Goal: Task Accomplishment & Management: Manage account settings

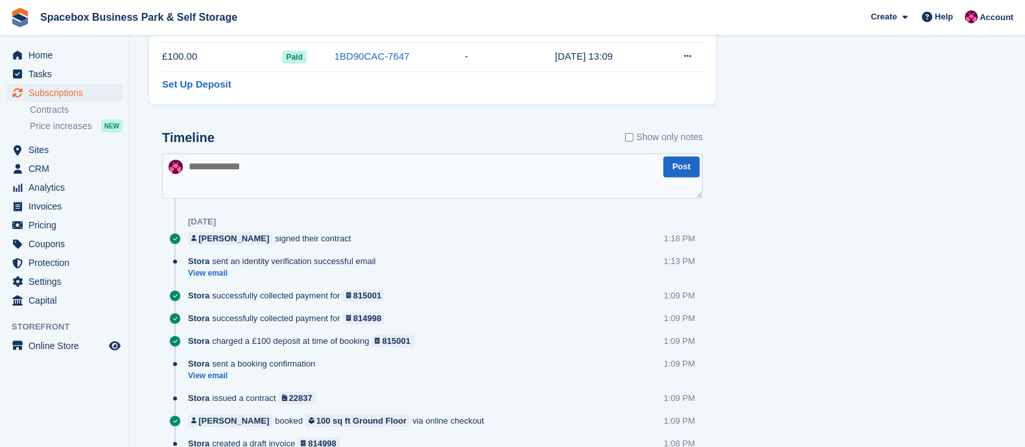
scroll to position [660, 0]
click at [65, 95] on span "Subscriptions" at bounding box center [68, 93] width 78 height 18
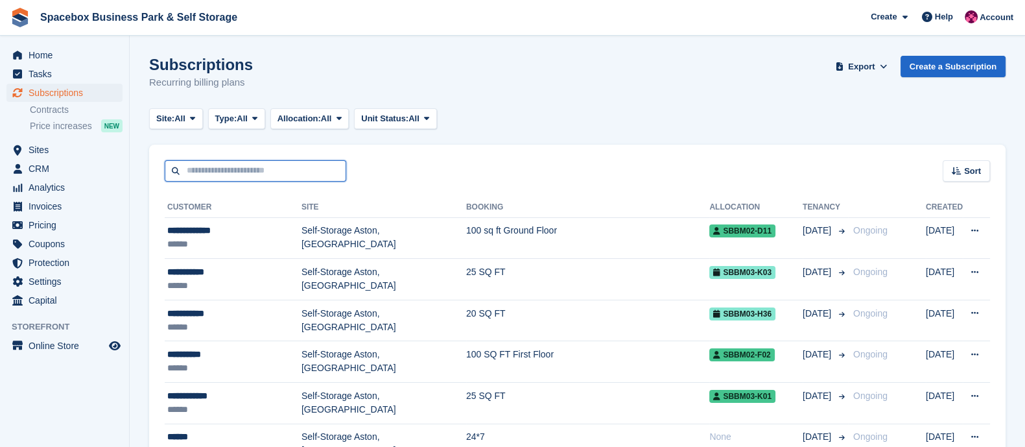
click at [282, 168] on input "text" at bounding box center [255, 170] width 181 height 21
type input "******"
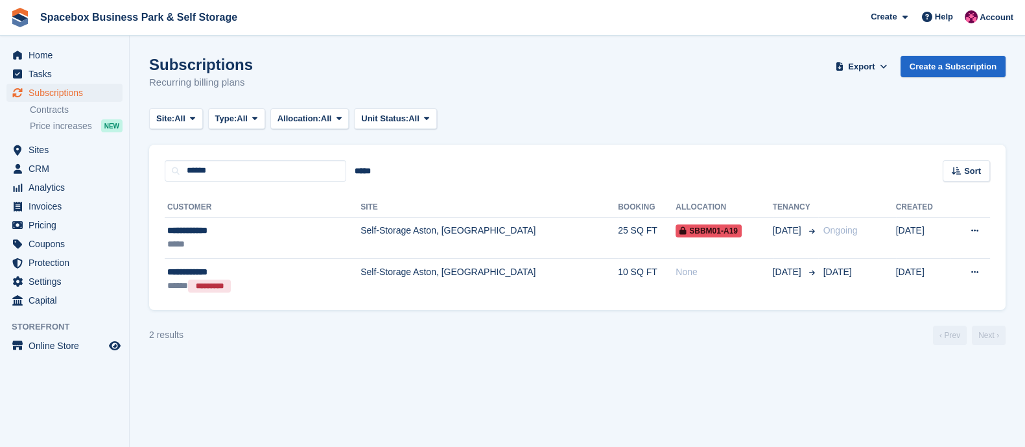
click at [368, 237] on td "Self-Storage Aston, [GEOGRAPHIC_DATA]" at bounding box center [488, 237] width 257 height 41
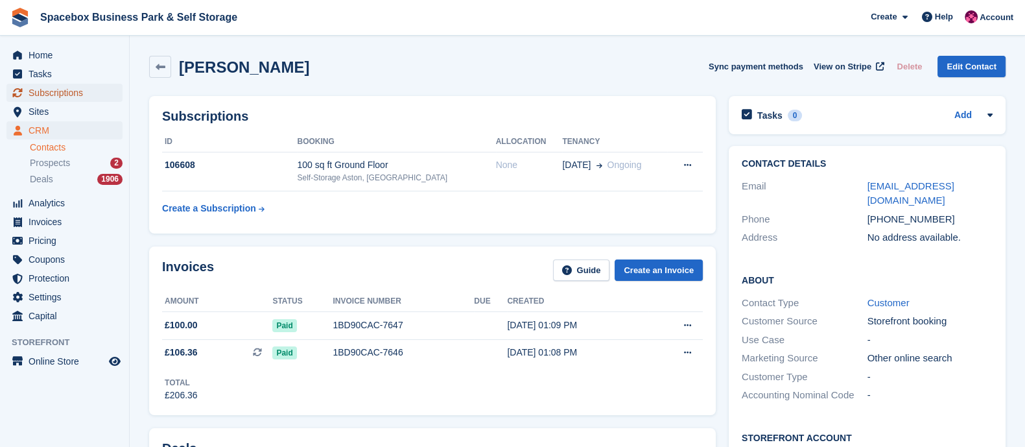
click at [73, 95] on span "Subscriptions" at bounding box center [68, 93] width 78 height 18
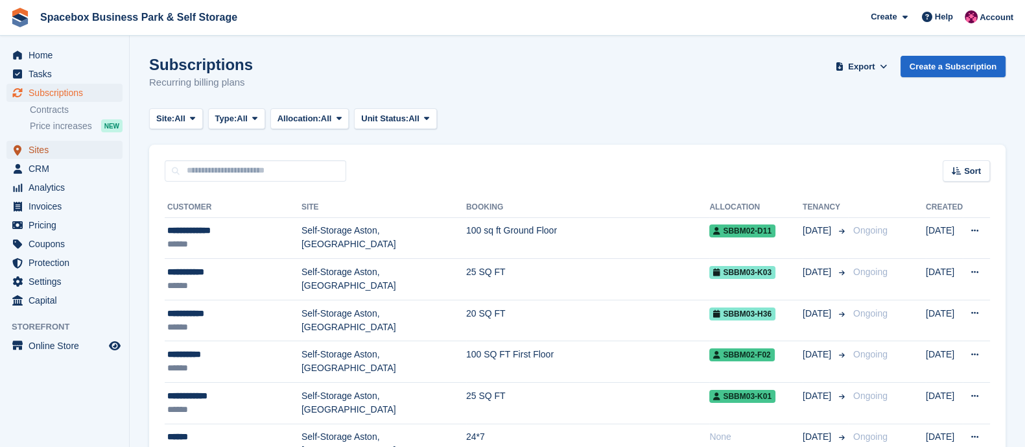
click at [54, 154] on span "Sites" at bounding box center [68, 150] width 78 height 18
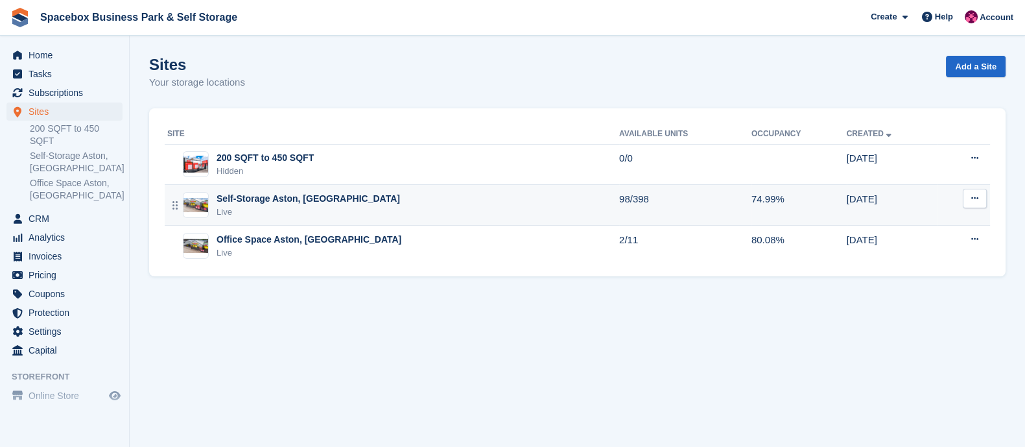
click at [356, 202] on div "Self-Storage Aston, Birmingham Live" at bounding box center [393, 205] width 452 height 27
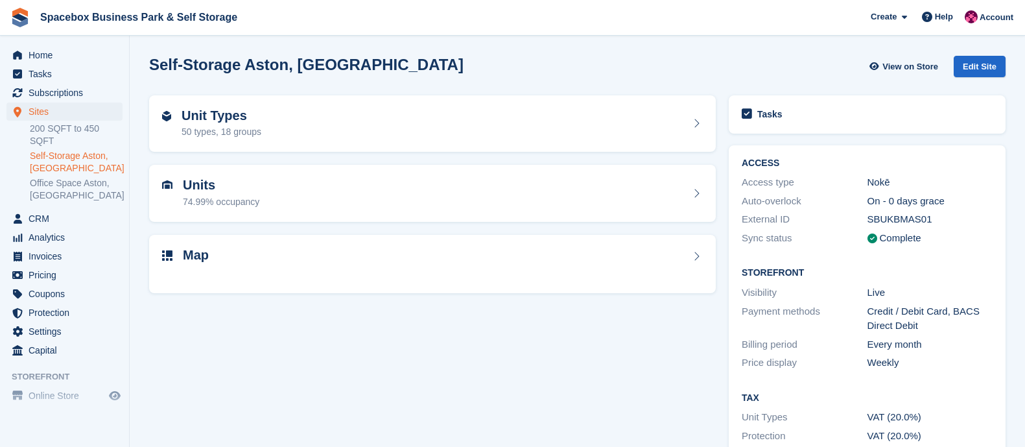
click at [356, 202] on div "Units 74.99% occupancy" at bounding box center [432, 193] width 540 height 31
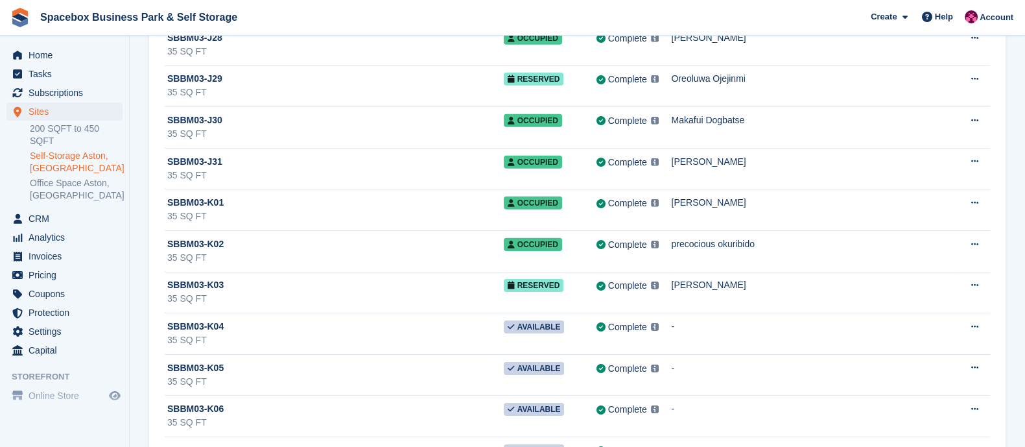
scroll to position [11263, 0]
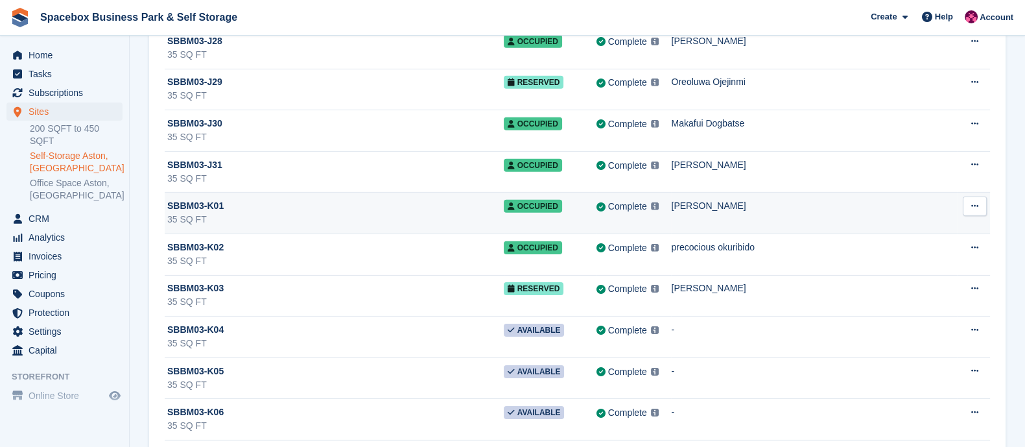
click at [270, 199] on div "SBBM03-K01" at bounding box center [335, 206] width 336 height 14
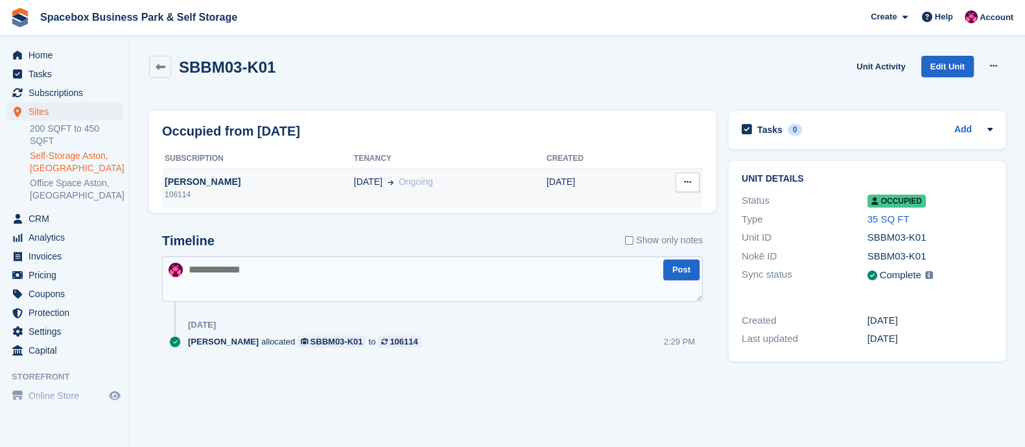
click at [299, 194] on div "106114" at bounding box center [258, 195] width 192 height 12
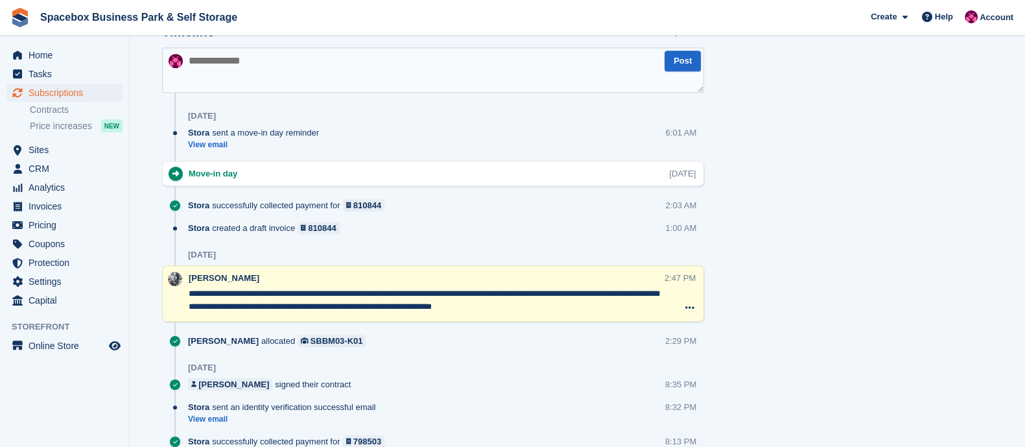
scroll to position [768, 0]
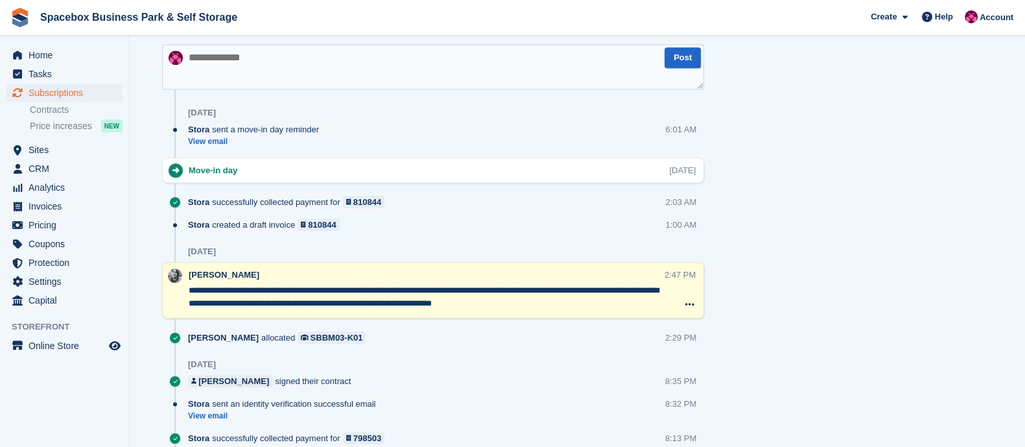
drag, startPoint x: 309, startPoint y: 294, endPoint x: 528, endPoint y: 316, distance: 219.5
click at [528, 316] on div "Timeline Show only notes Post [DATE] Stora sent a move-in day reminder View ema…" at bounding box center [433, 288] width 542 height 535
click at [528, 318] on div at bounding box center [433, 324] width 542 height 13
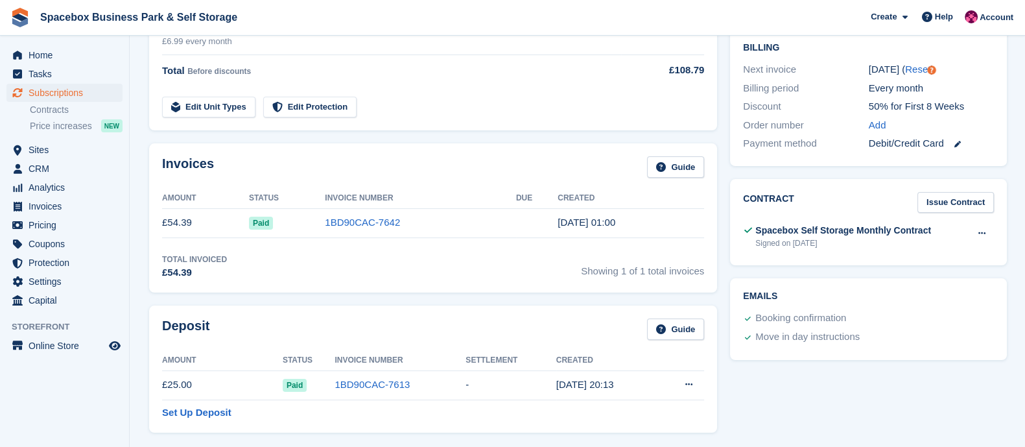
scroll to position [0, 0]
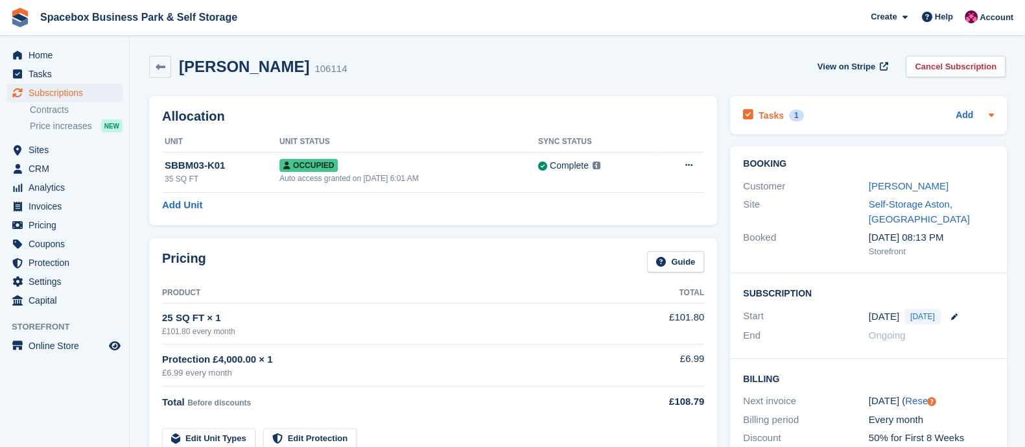
click at [767, 116] on h2 "Tasks" at bounding box center [770, 116] width 25 height 12
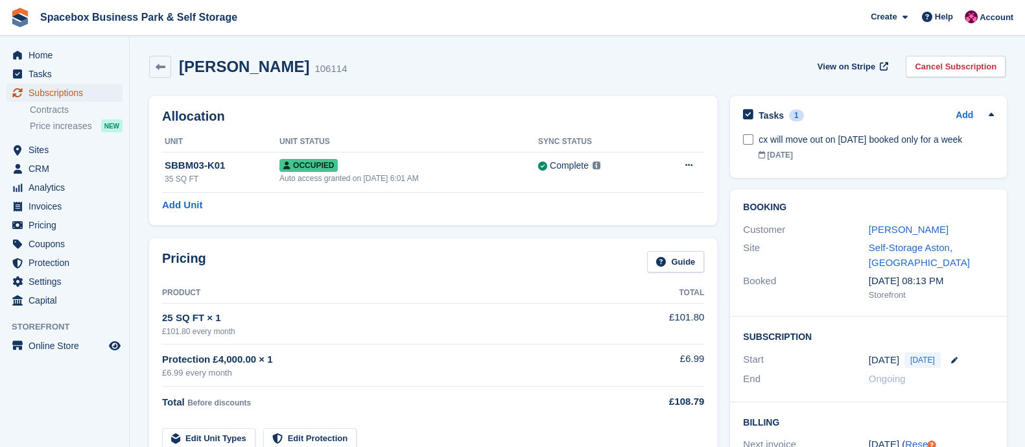
click at [54, 96] on span "Subscriptions" at bounding box center [68, 93] width 78 height 18
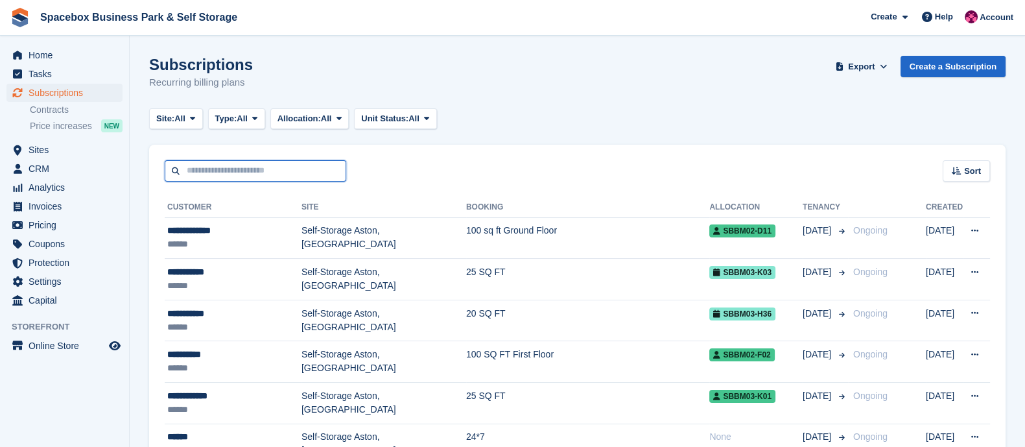
click at [262, 174] on input "text" at bounding box center [255, 170] width 181 height 21
type input "****"
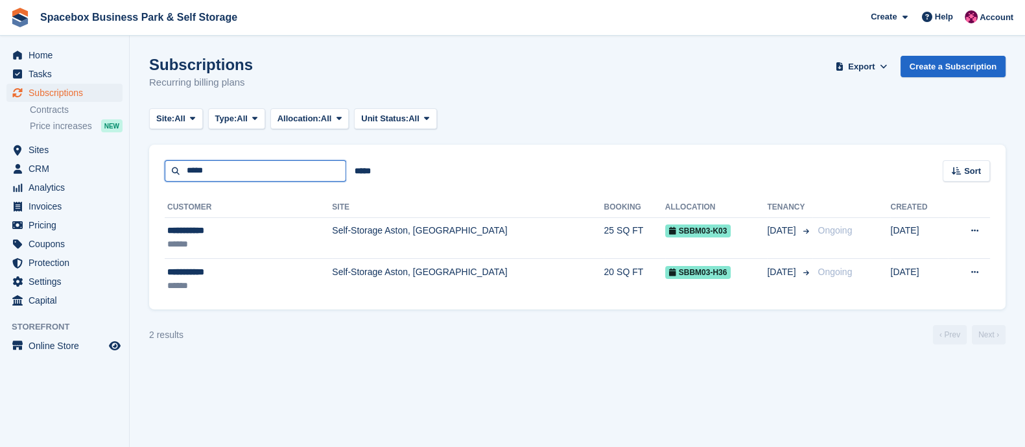
click at [244, 174] on input "****" at bounding box center [255, 170] width 181 height 21
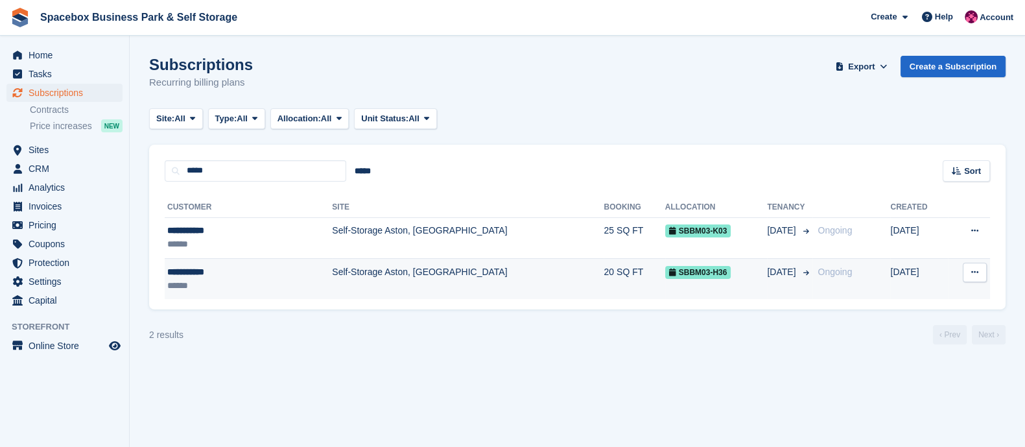
click at [407, 278] on td "Self-Storage Aston, [GEOGRAPHIC_DATA]" at bounding box center [468, 279] width 272 height 41
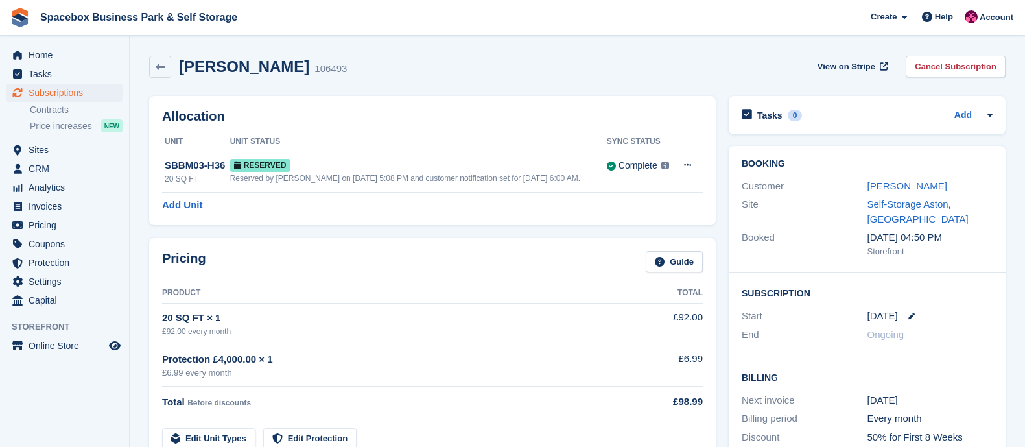
scroll to position [530, 0]
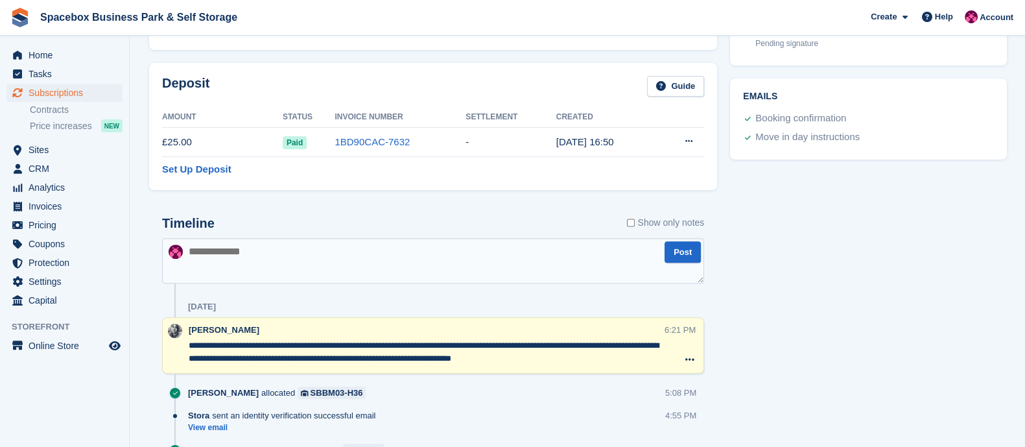
drag, startPoint x: 566, startPoint y: 362, endPoint x: 244, endPoint y: 334, distance: 324.0
click at [244, 334] on div "**********" at bounding box center [427, 345] width 476 height 44
click at [74, 88] on span "Subscriptions" at bounding box center [68, 93] width 78 height 18
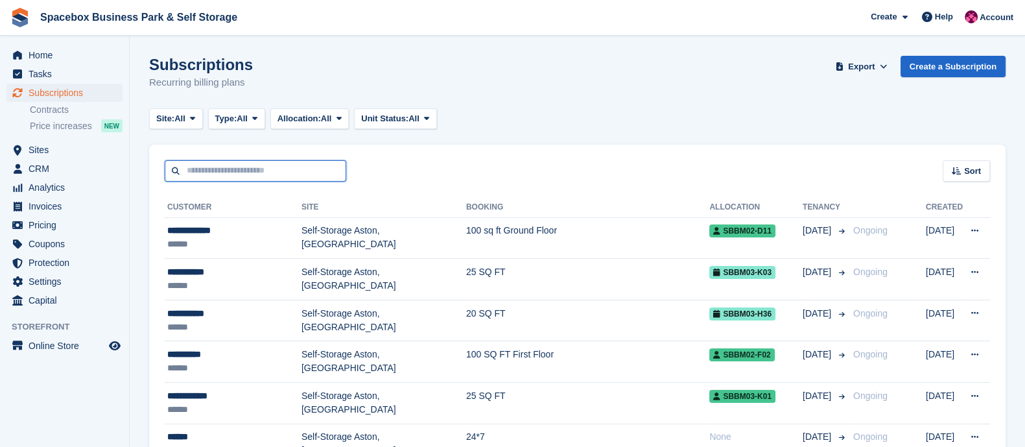
click at [236, 174] on input "text" at bounding box center [255, 170] width 181 height 21
type input "*****"
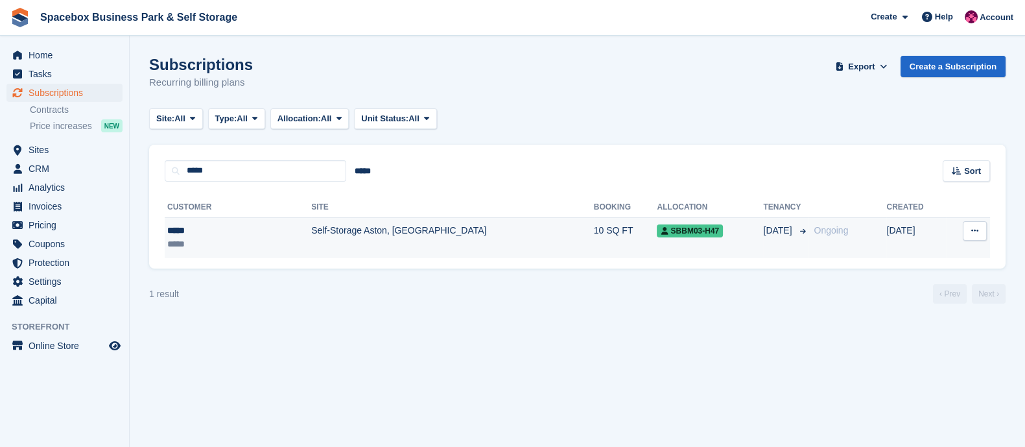
click at [218, 242] on div "*****" at bounding box center [211, 244] width 88 height 14
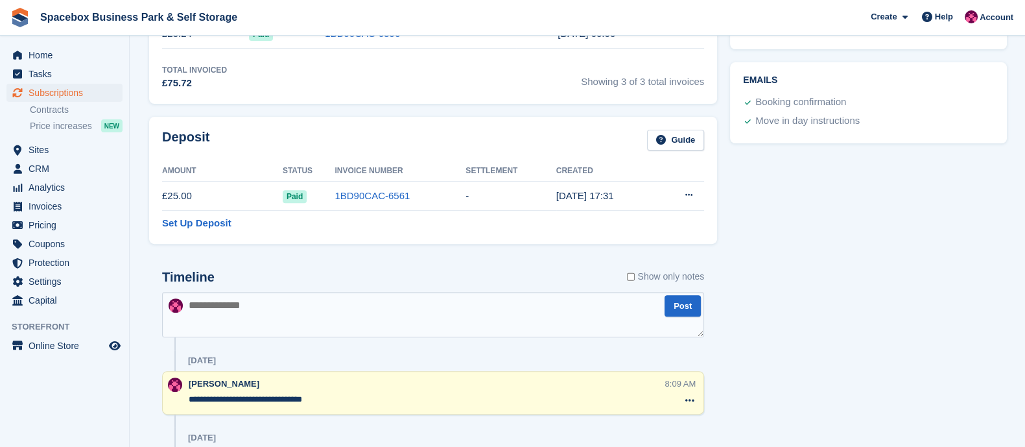
scroll to position [579, 0]
click at [376, 293] on textarea at bounding box center [433, 312] width 542 height 45
paste textarea "**********"
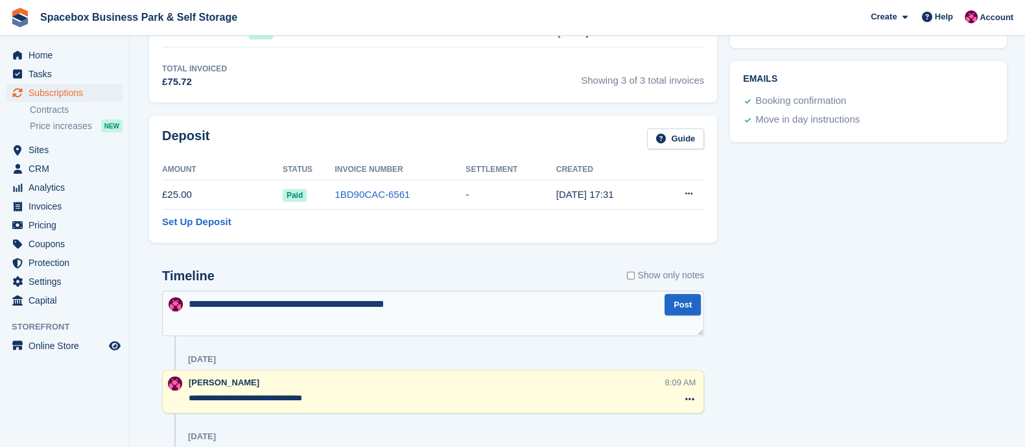
drag, startPoint x: 455, startPoint y: 305, endPoint x: 189, endPoint y: 303, distance: 266.4
click at [189, 303] on textarea "**********" at bounding box center [433, 312] width 542 height 45
type textarea "**********"
click at [684, 305] on button "Post" at bounding box center [682, 304] width 36 height 21
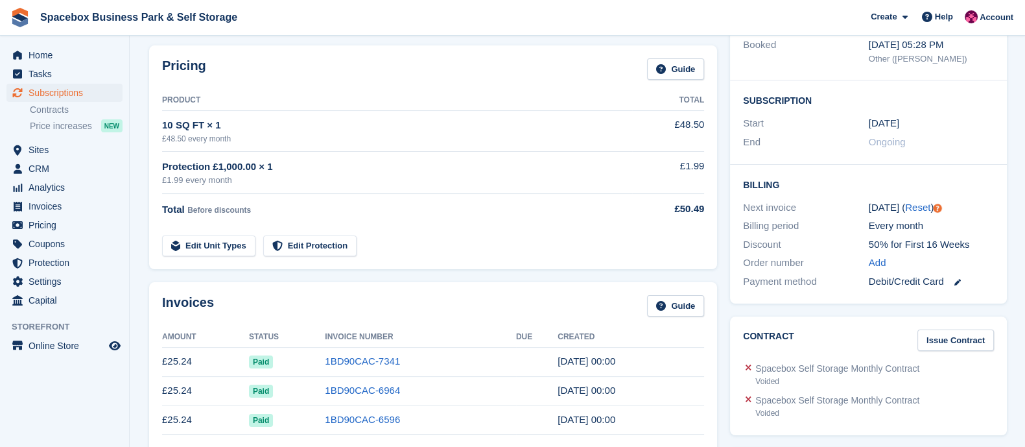
scroll to position [0, 0]
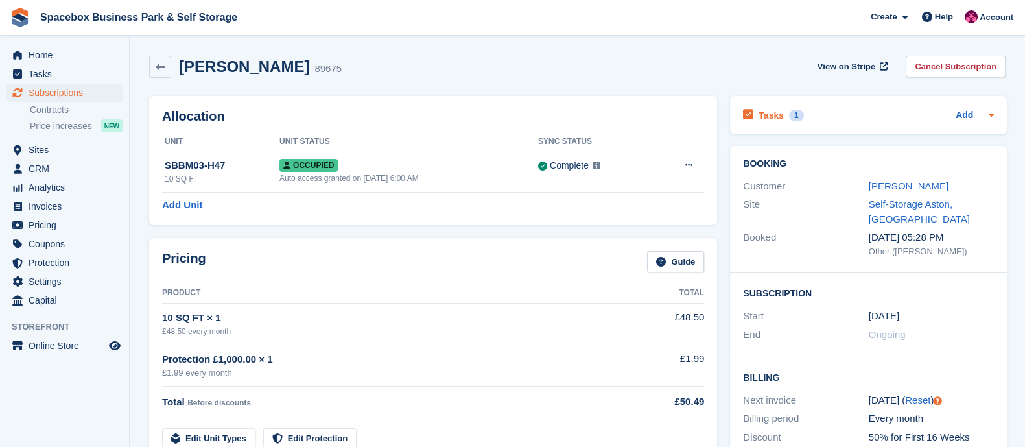
click at [761, 112] on h2 "Tasks" at bounding box center [770, 116] width 25 height 12
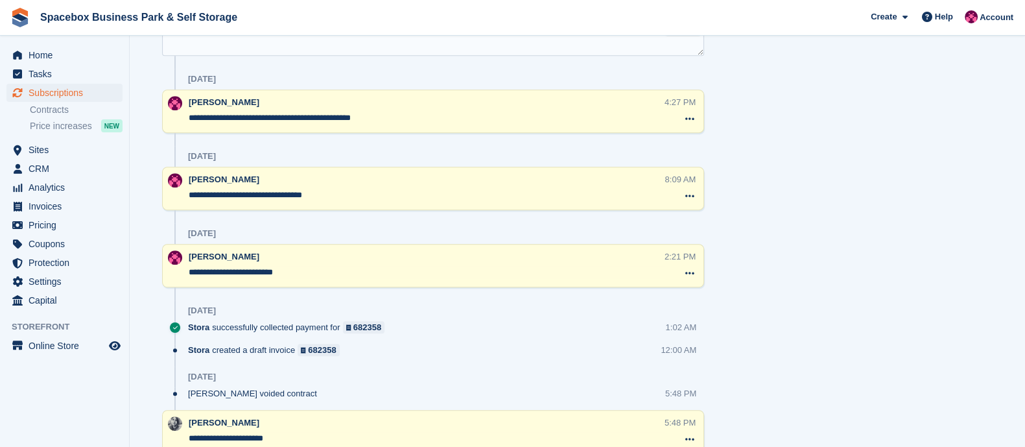
scroll to position [861, 0]
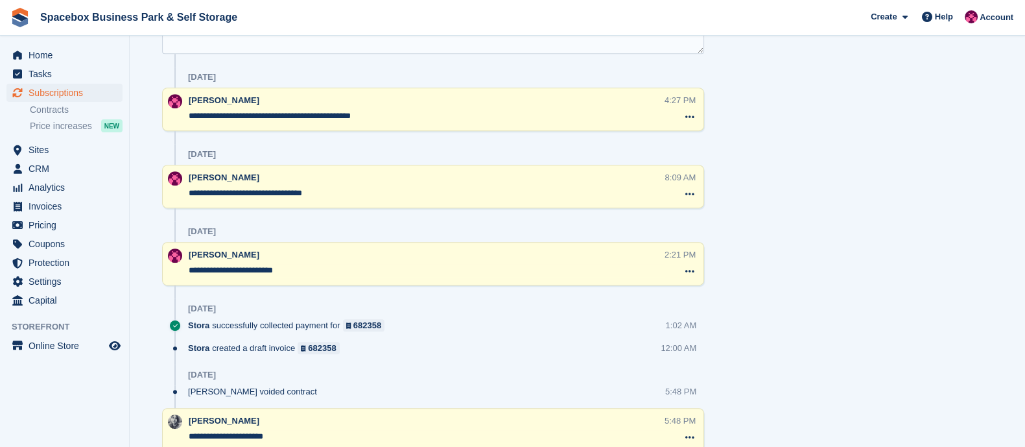
drag, startPoint x: 418, startPoint y: 116, endPoint x: 187, endPoint y: 112, distance: 230.7
click at [187, 112] on div "**********" at bounding box center [433, 108] width 542 height 43
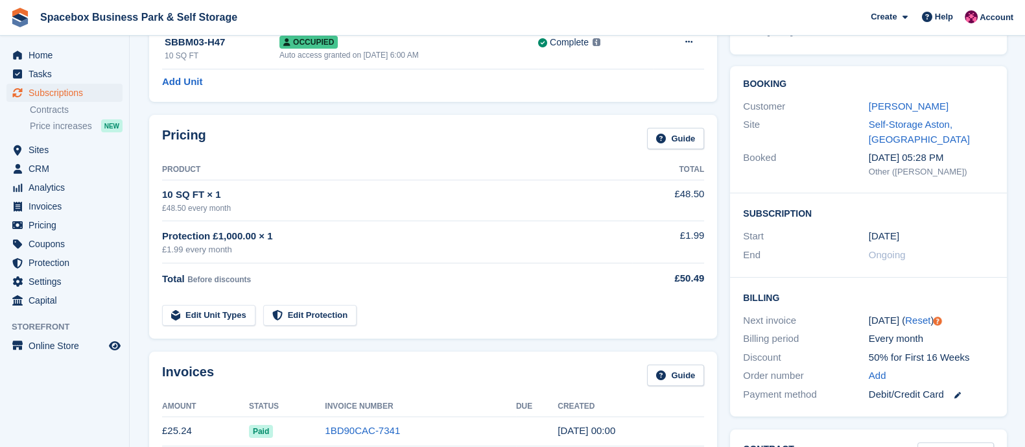
scroll to position [0, 0]
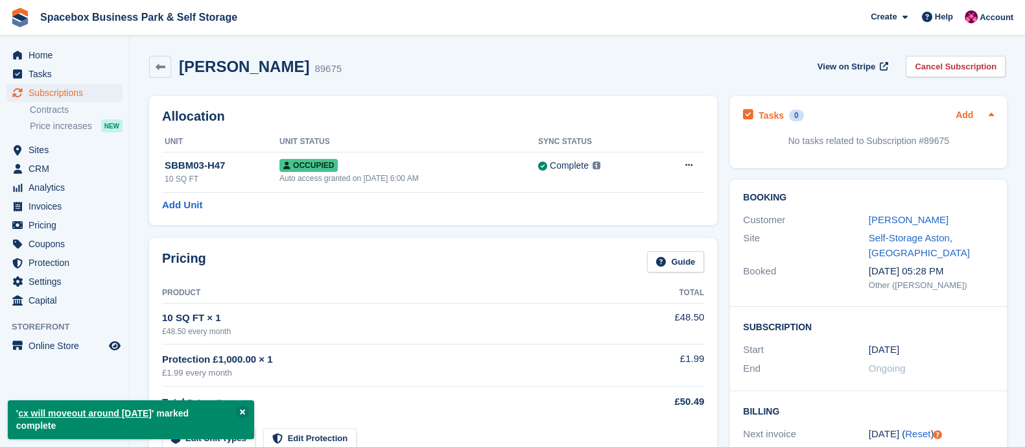
click at [961, 111] on link "Add" at bounding box center [963, 115] width 17 height 15
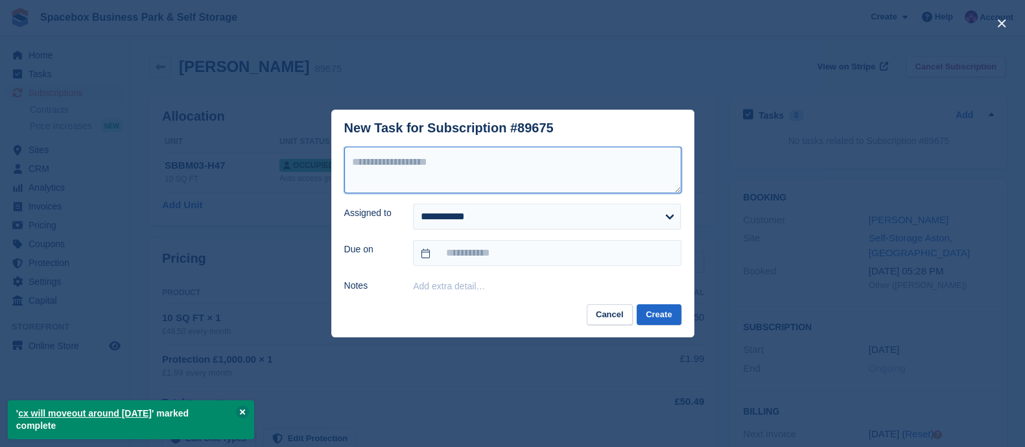
click at [624, 160] on textarea at bounding box center [512, 169] width 337 height 47
paste textarea "**********"
type textarea "**********"
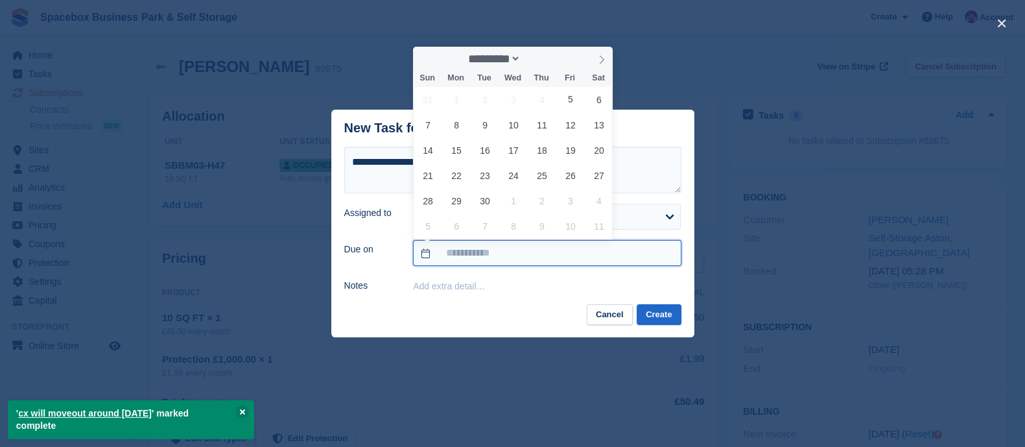
click at [463, 256] on input "text" at bounding box center [547, 253] width 268 height 26
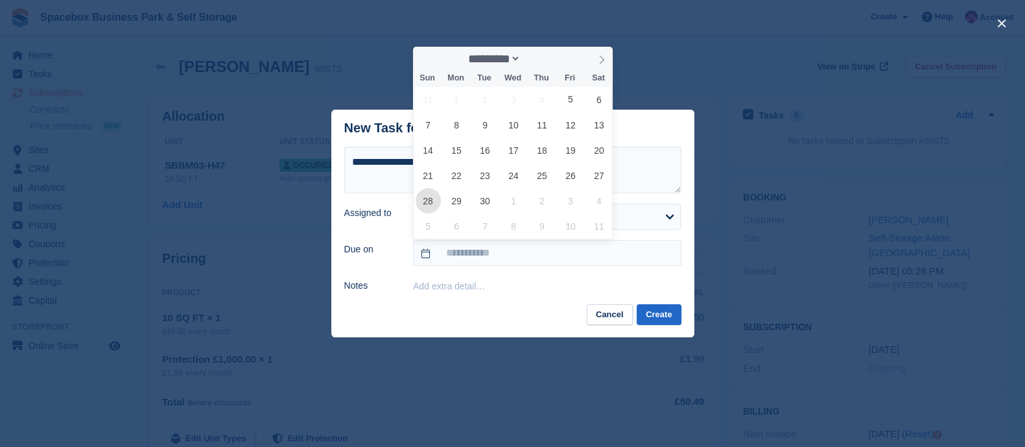
click at [421, 204] on span "28" at bounding box center [427, 200] width 25 height 25
type input "**********"
click at [415, 204] on span "28" at bounding box center [427, 200] width 25 height 25
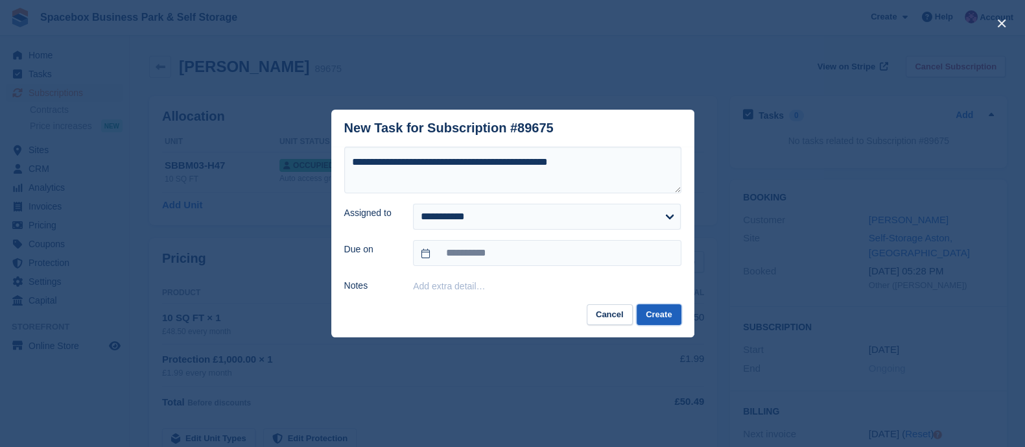
click at [664, 318] on button "Create" at bounding box center [658, 314] width 44 height 21
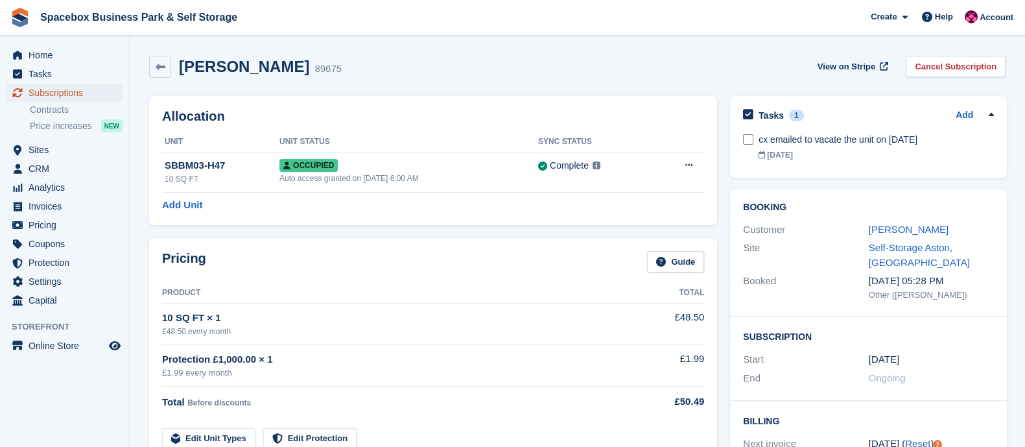
click at [68, 95] on span "Subscriptions" at bounding box center [68, 93] width 78 height 18
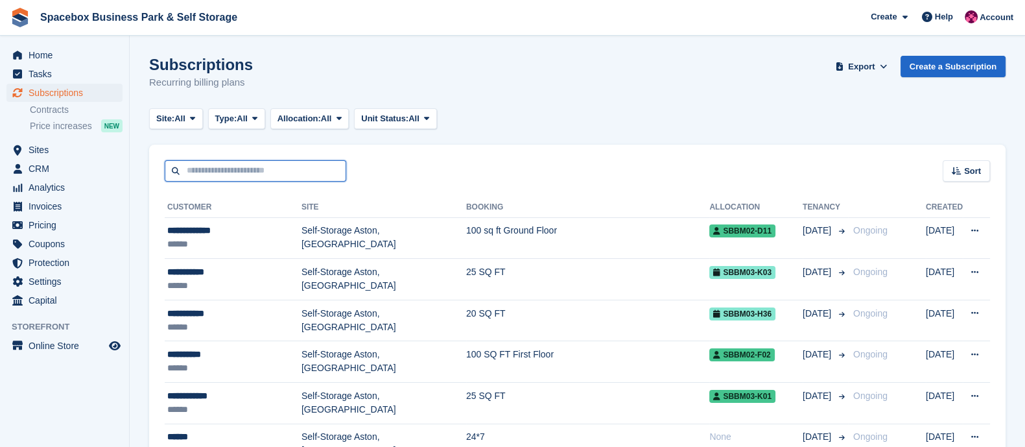
paste input "**********"
click at [207, 172] on input "text" at bounding box center [255, 170] width 181 height 21
type input "**********"
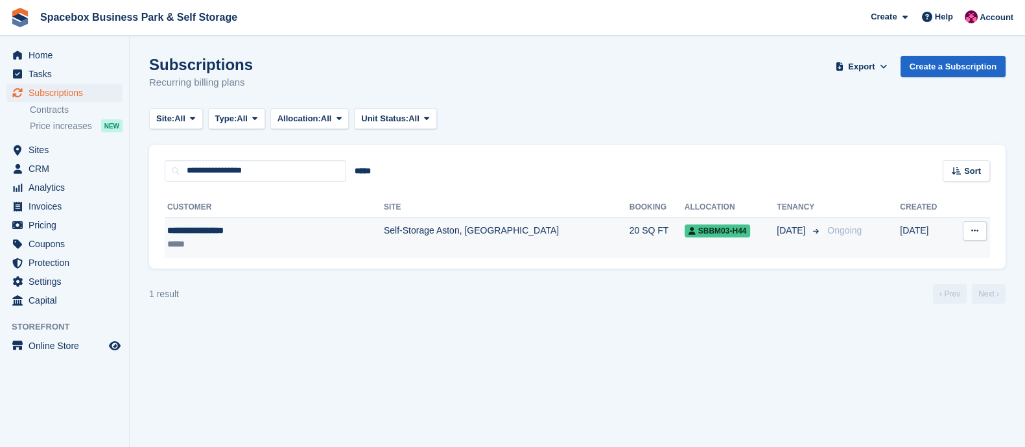
click at [384, 234] on td "Self-Storage Aston, [GEOGRAPHIC_DATA]" at bounding box center [507, 237] width 246 height 41
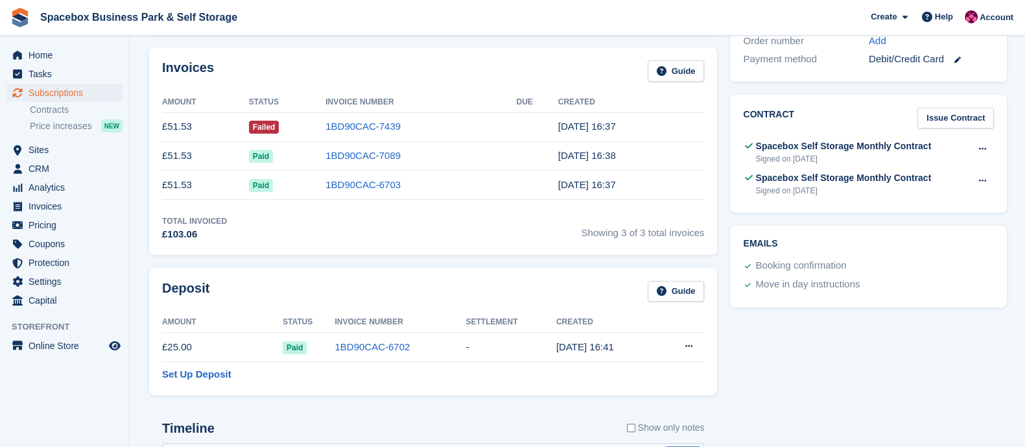
scroll to position [428, 0]
drag, startPoint x: 156, startPoint y: 127, endPoint x: 630, endPoint y: 121, distance: 474.4
click at [630, 121] on div "Invoices Guide Amount Status Invoice Number Due Created £51.53 Failed 1BD90CAC-…" at bounding box center [433, 150] width 568 height 207
click at [630, 121] on td "19 Aug, 16:37" at bounding box center [631, 125] width 146 height 29
drag, startPoint x: 630, startPoint y: 121, endPoint x: 159, endPoint y: 119, distance: 471.2
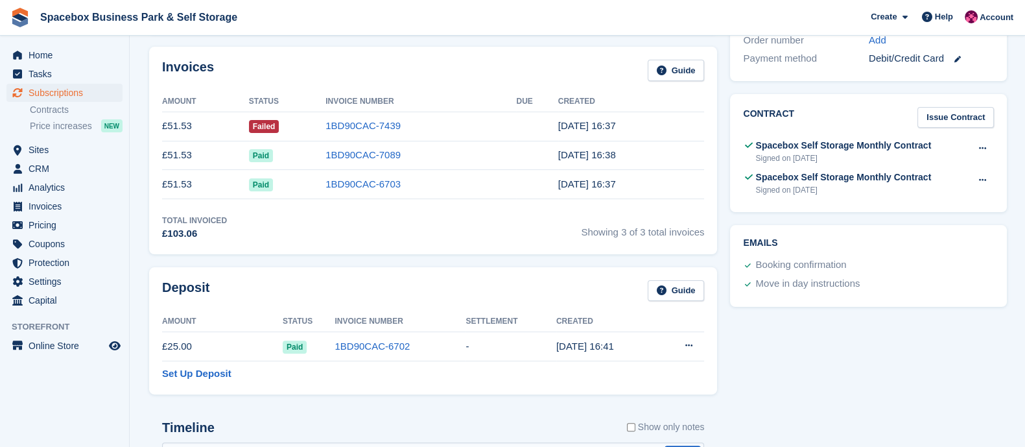
click at [159, 119] on div "Invoices Guide Amount Status Invoice Number Due Created £51.53 Failed 1BD90CAC-…" at bounding box center [433, 150] width 568 height 207
drag, startPoint x: 163, startPoint y: 67, endPoint x: 612, endPoint y: 131, distance: 454.3
click at [612, 131] on div "Invoices Guide Amount Status Invoice Number Due Created £51.53 Failed 1BD90CAC-…" at bounding box center [433, 150] width 568 height 207
click at [612, 131] on td "19 Aug, 16:37" at bounding box center [631, 125] width 146 height 29
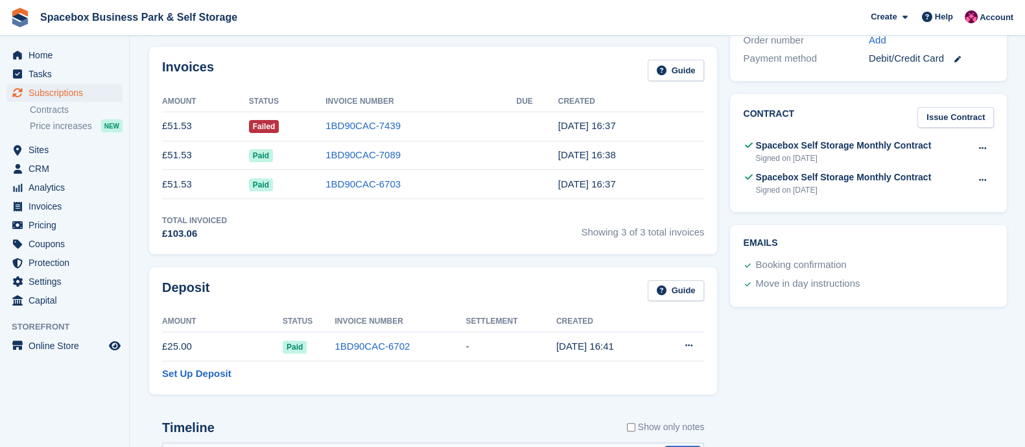
drag, startPoint x: 613, startPoint y: 124, endPoint x: 146, endPoint y: 62, distance: 471.4
click at [146, 62] on div "Invoices Guide Amount Status Invoice Number Due Created £51.53 Failed 1BD90CAC-…" at bounding box center [433, 150] width 581 height 220
drag, startPoint x: 162, startPoint y: 73, endPoint x: 644, endPoint y: 116, distance: 484.1
click at [644, 116] on div "Invoices Guide Amount Status Invoice Number Due Created £51.53 Failed 1BD90CAC-…" at bounding box center [433, 150] width 568 height 207
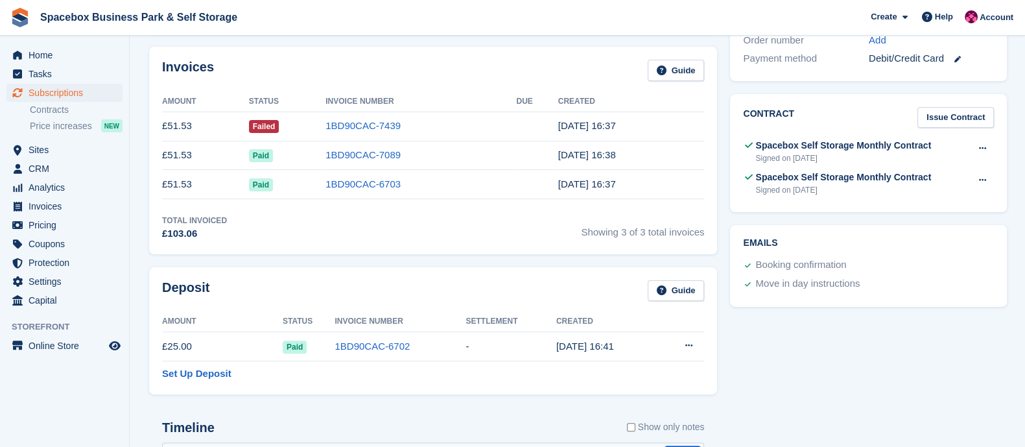
click at [644, 116] on td "19 Aug, 16:37" at bounding box center [631, 125] width 146 height 29
drag, startPoint x: 628, startPoint y: 125, endPoint x: 152, endPoint y: 70, distance: 479.5
click at [152, 70] on div "Invoices Guide Amount Status Invoice Number Due Created £51.53 Failed 1BD90CAC-…" at bounding box center [433, 150] width 568 height 207
click at [237, 67] on div "Invoices Guide" at bounding box center [433, 74] width 542 height 29
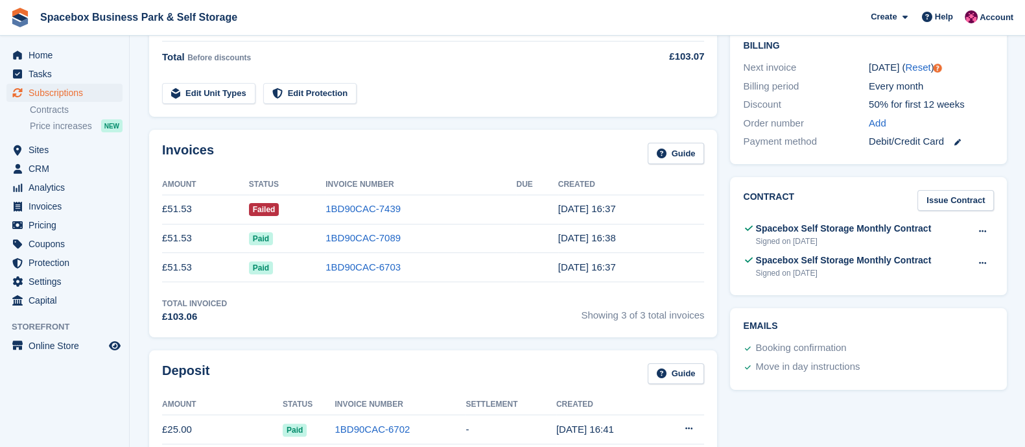
scroll to position [346, 0]
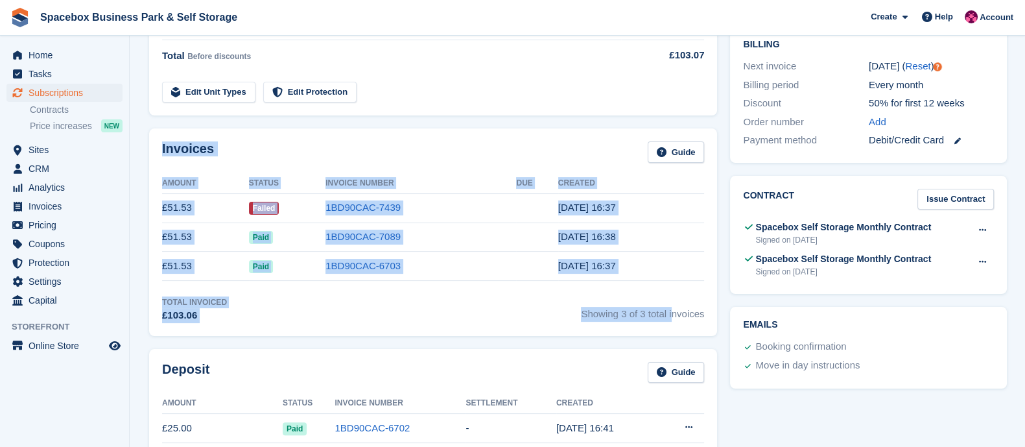
drag, startPoint x: 163, startPoint y: 147, endPoint x: 616, endPoint y: 280, distance: 472.1
click at [616, 280] on div "Invoices Guide Amount Status Invoice Number Due Created £51.53 Failed 1BD90CAC-…" at bounding box center [433, 231] width 568 height 207
click at [504, 303] on div "Total Invoiced £103.06 Showing 3 of 3 total invoices" at bounding box center [433, 309] width 542 height 27
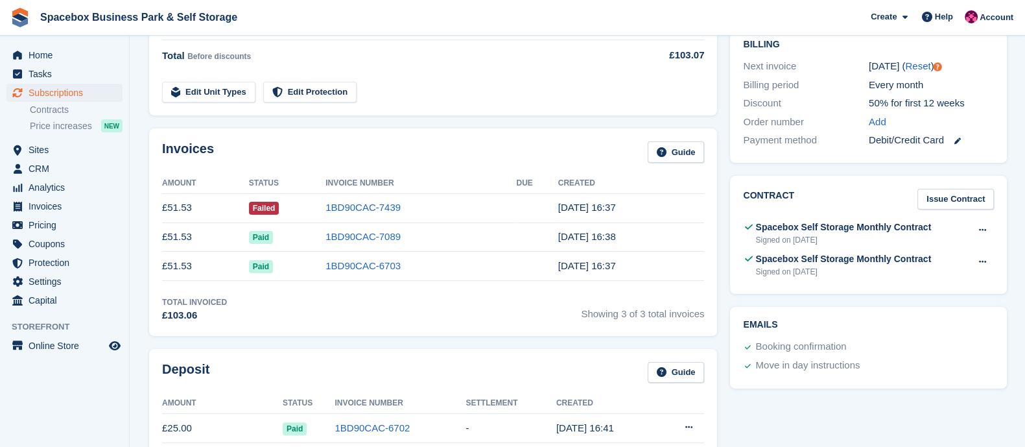
drag, startPoint x: 162, startPoint y: 150, endPoint x: 651, endPoint y: 264, distance: 502.3
click at [651, 264] on div "Invoices Guide Amount Status Invoice Number Due Created £51.53 Failed 1BD90CAC-…" at bounding box center [433, 231] width 568 height 207
click at [651, 264] on td "19 Jun, 16:37" at bounding box center [631, 265] width 146 height 29
drag, startPoint x: 651, startPoint y: 264, endPoint x: 164, endPoint y: 154, distance: 499.5
click at [164, 154] on div "Invoices Guide Amount Status Invoice Number Due Created £51.53 Failed 1BD90CAC-…" at bounding box center [433, 231] width 568 height 207
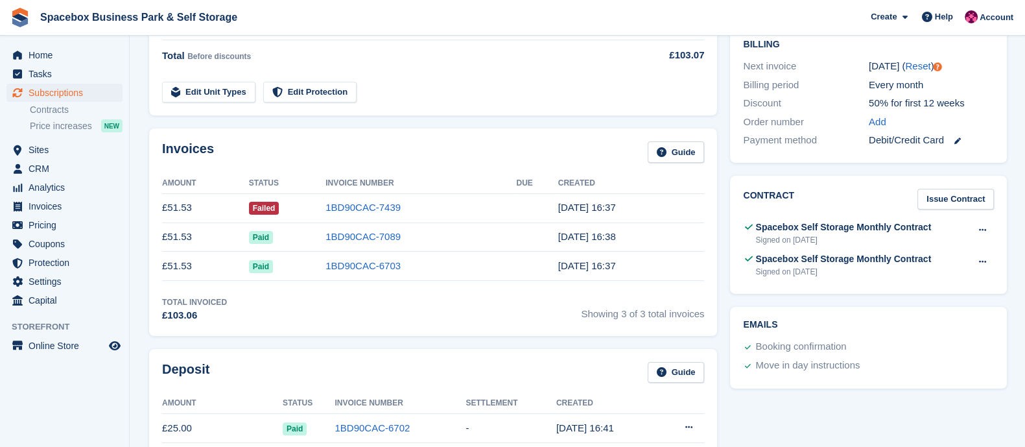
click at [237, 142] on div "Invoices Guide" at bounding box center [433, 155] width 542 height 29
drag, startPoint x: 164, startPoint y: 152, endPoint x: 623, endPoint y: 263, distance: 472.2
click at [623, 263] on div "Invoices Guide Amount Status Invoice Number Due Created £51.53 Failed 1BD90CAC-…" at bounding box center [433, 231] width 568 height 207
click at [623, 263] on td "19 Jun, 16:37" at bounding box center [631, 265] width 146 height 29
drag, startPoint x: 623, startPoint y: 263, endPoint x: 178, endPoint y: 146, distance: 460.4
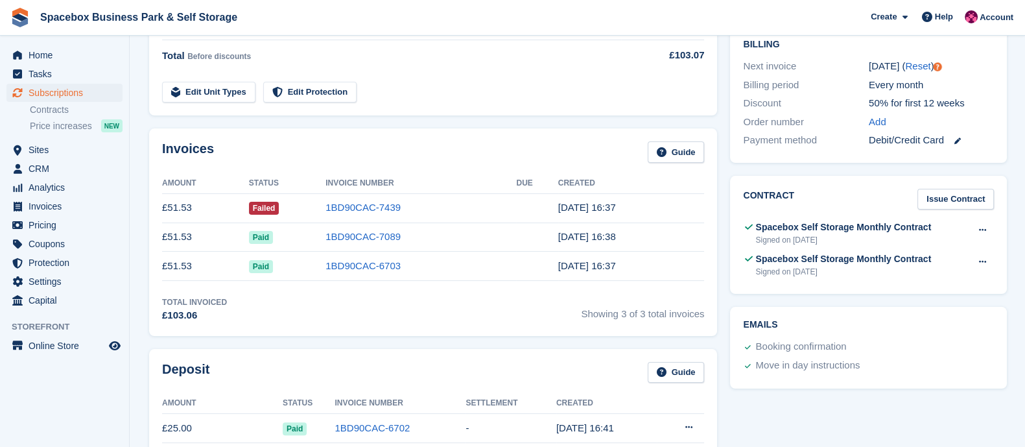
click at [178, 146] on div "Invoices Guide Amount Status Invoice Number Due Created £51.53 Failed 1BD90CAC-…" at bounding box center [433, 231] width 568 height 207
click at [237, 145] on div "Invoices Guide" at bounding box center [433, 155] width 542 height 29
drag, startPoint x: 164, startPoint y: 149, endPoint x: 634, endPoint y: 253, distance: 481.9
click at [634, 253] on div "Invoices Guide Amount Status Invoice Number Due Created £51.53 Failed 1BD90CAC-…" at bounding box center [433, 231] width 568 height 207
click at [634, 253] on td "19 Jun, 16:37" at bounding box center [631, 265] width 146 height 29
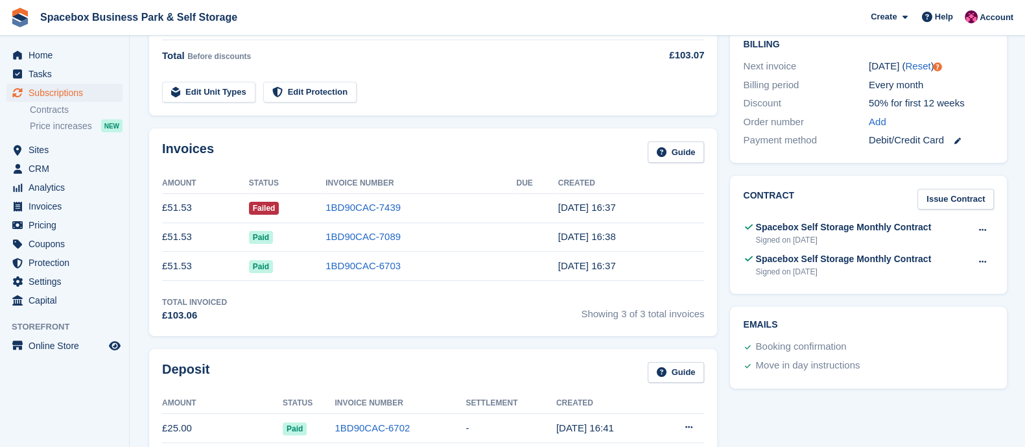
drag, startPoint x: 612, startPoint y: 268, endPoint x: 159, endPoint y: 157, distance: 466.8
click at [159, 157] on div "Invoices Guide Amount Status Invoice Number Due Created £51.53 Failed 1BD90CAC-…" at bounding box center [433, 231] width 568 height 207
click at [256, 154] on div "Invoices Guide" at bounding box center [433, 155] width 542 height 29
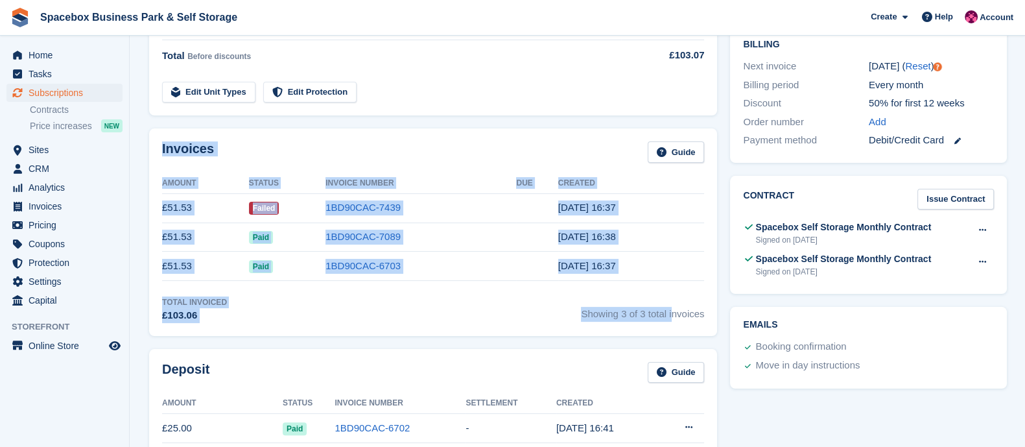
drag, startPoint x: 162, startPoint y: 150, endPoint x: 616, endPoint y: 286, distance: 473.6
click at [616, 286] on div "Invoices Guide Amount Status Invoice Number Due Created £51.53 Failed 1BD90CAC-…" at bounding box center [433, 231] width 568 height 207
drag, startPoint x: 621, startPoint y: 269, endPoint x: 165, endPoint y: 163, distance: 469.1
click at [165, 163] on div "Invoices Guide Amount Status Invoice Number Due Created £51.53 Failed 1BD90CAC-…" at bounding box center [433, 231] width 568 height 207
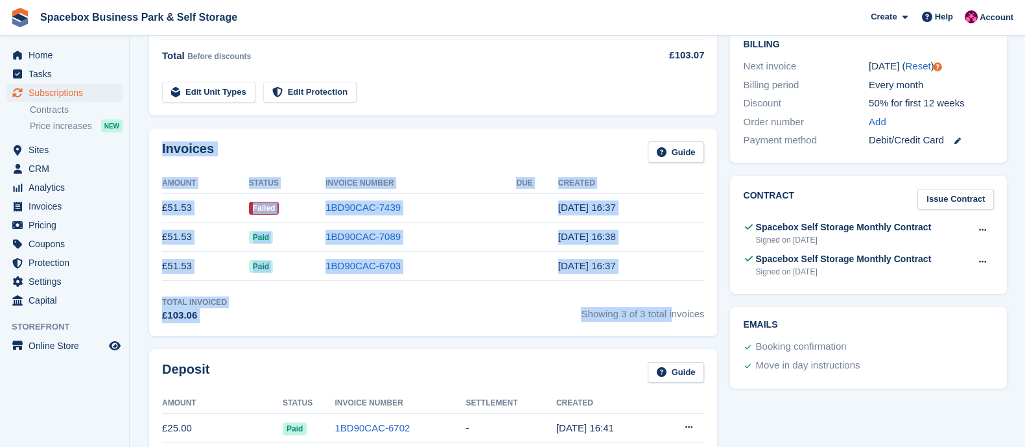
click at [248, 146] on div "Invoices Guide" at bounding box center [433, 155] width 542 height 29
drag, startPoint x: 151, startPoint y: 148, endPoint x: 669, endPoint y: 283, distance: 535.1
click at [669, 283] on div "Invoices Guide Amount Status Invoice Number Due Created £51.53 Failed 1BD90CAC-…" at bounding box center [433, 231] width 568 height 207
click at [640, 271] on td "19 Jun, 16:37" at bounding box center [631, 265] width 146 height 29
drag, startPoint x: 640, startPoint y: 271, endPoint x: 150, endPoint y: 143, distance: 506.9
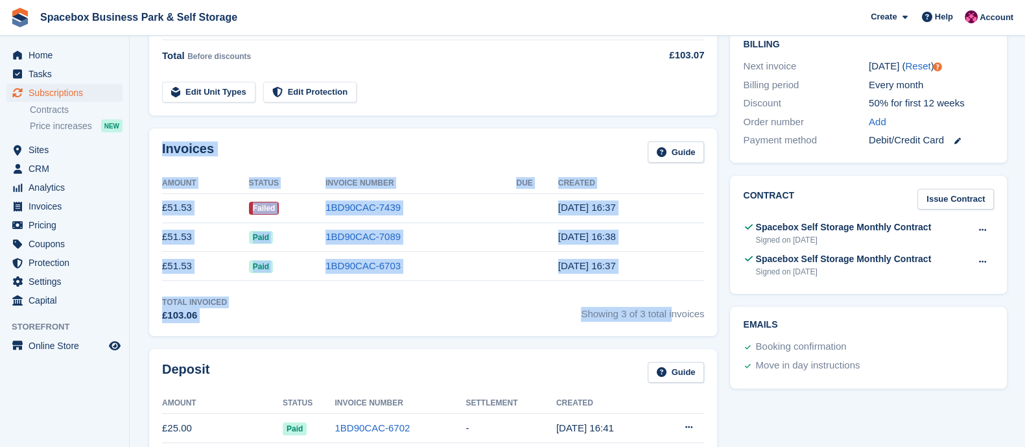
click at [150, 143] on div "Invoices Guide Amount Status Invoice Number Due Created £51.53 Failed 1BD90CAC-…" at bounding box center [433, 231] width 568 height 207
click at [247, 146] on div "Invoices Guide" at bounding box center [433, 155] width 542 height 29
drag, startPoint x: 161, startPoint y: 149, endPoint x: 627, endPoint y: 253, distance: 478.0
click at [627, 253] on div "Invoices Guide Amount Status Invoice Number Due Created £51.53 Failed 1BD90CAC-…" at bounding box center [433, 231] width 568 height 207
click at [627, 253] on td "19 Jun, 16:37" at bounding box center [631, 265] width 146 height 29
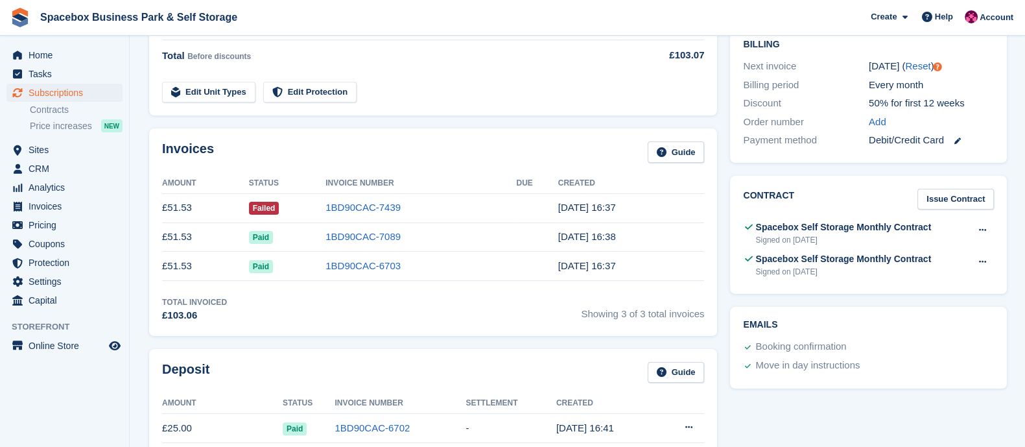
click at [163, 147] on h2 "Invoices" at bounding box center [188, 151] width 52 height 21
drag, startPoint x: 164, startPoint y: 147, endPoint x: 617, endPoint y: 266, distance: 468.3
click at [617, 266] on div "Invoices Guide Amount Status Invoice Number Due Created £51.53 Failed 1BD90CAC-…" at bounding box center [433, 231] width 568 height 207
click at [617, 266] on td "19 Jun, 16:37" at bounding box center [631, 265] width 146 height 29
drag, startPoint x: 617, startPoint y: 266, endPoint x: 152, endPoint y: 155, distance: 477.7
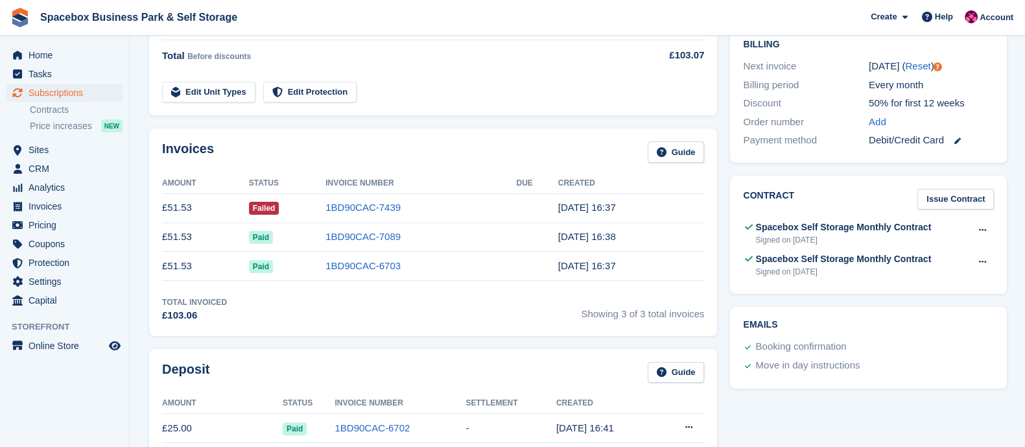
click at [152, 155] on div "Invoices Guide Amount Status Invoice Number Due Created £51.53 Failed 1BD90CAC-…" at bounding box center [433, 231] width 568 height 207
click at [246, 148] on div "Invoices Guide" at bounding box center [433, 155] width 542 height 29
drag, startPoint x: 162, startPoint y: 152, endPoint x: 633, endPoint y: 277, distance: 486.7
click at [633, 277] on div "Invoices Guide Amount Status Invoice Number Due Created £51.53 Failed 1BD90CAC-…" at bounding box center [433, 231] width 568 height 207
click at [633, 277] on td "19 Jun, 16:37" at bounding box center [631, 265] width 146 height 29
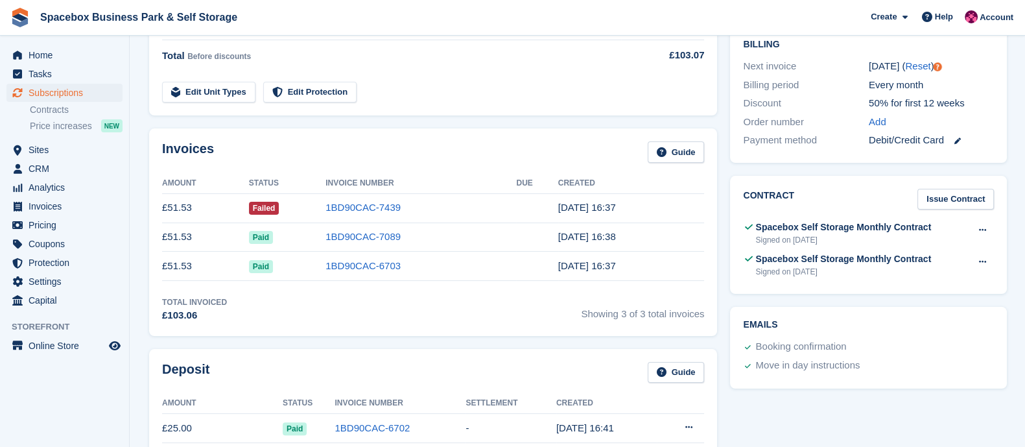
drag, startPoint x: 633, startPoint y: 268, endPoint x: 135, endPoint y: 137, distance: 514.6
click at [222, 136] on div "Invoices Guide Amount Status Invoice Number Due Created £51.53 Failed 1BD90CAC-…" at bounding box center [433, 231] width 568 height 207
click at [399, 141] on div "Invoices Guide" at bounding box center [433, 155] width 542 height 29
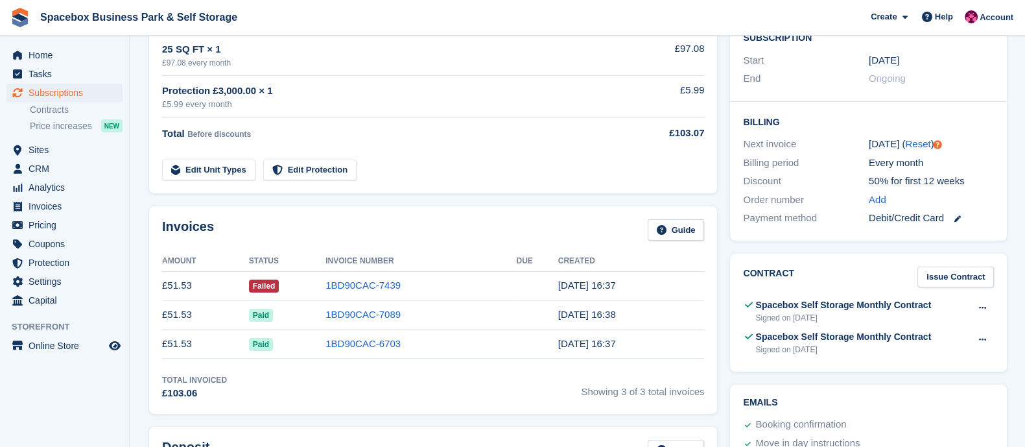
scroll to position [0, 0]
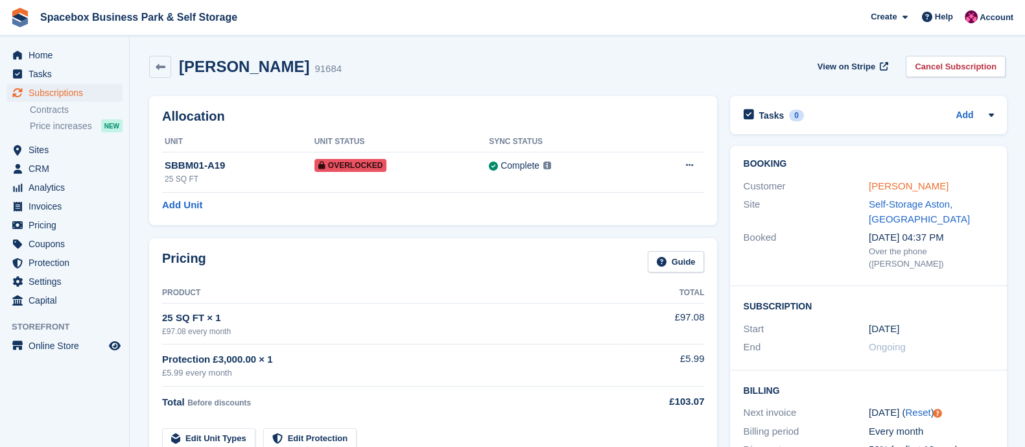
click at [878, 183] on link "Junior Hakim" at bounding box center [908, 185] width 80 height 11
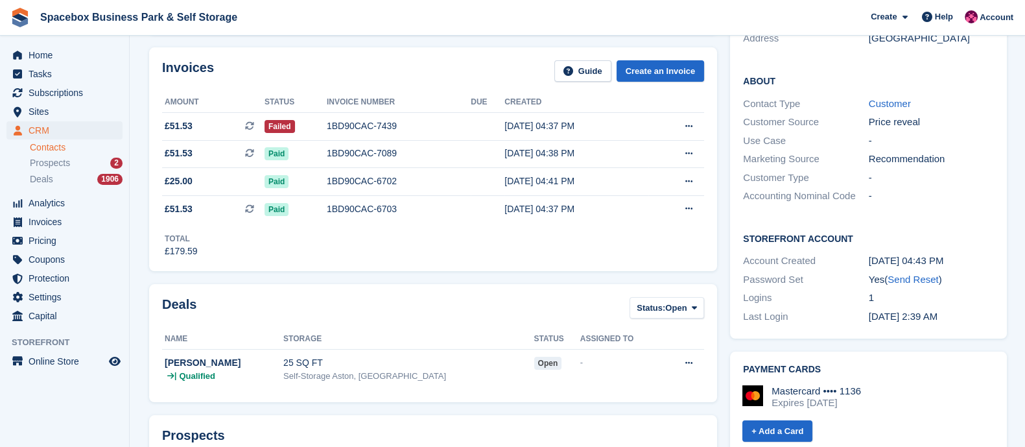
scroll to position [200, 0]
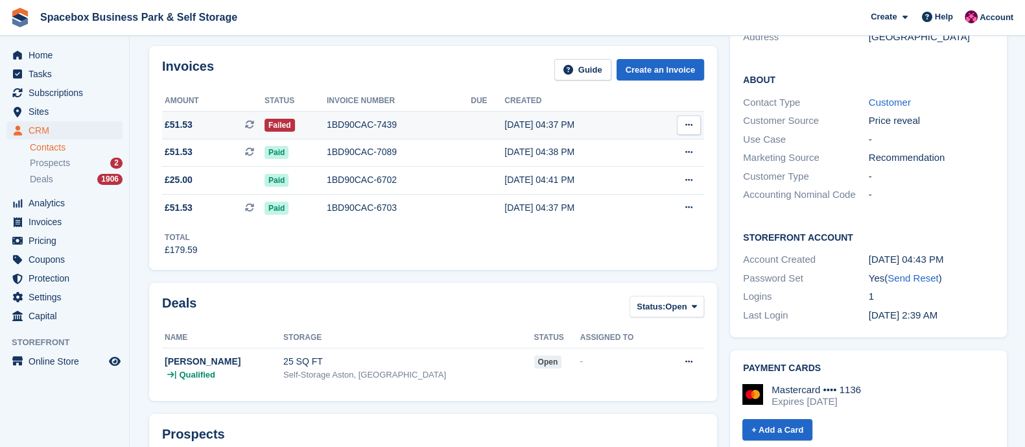
click at [472, 132] on td at bounding box center [487, 125] width 34 height 28
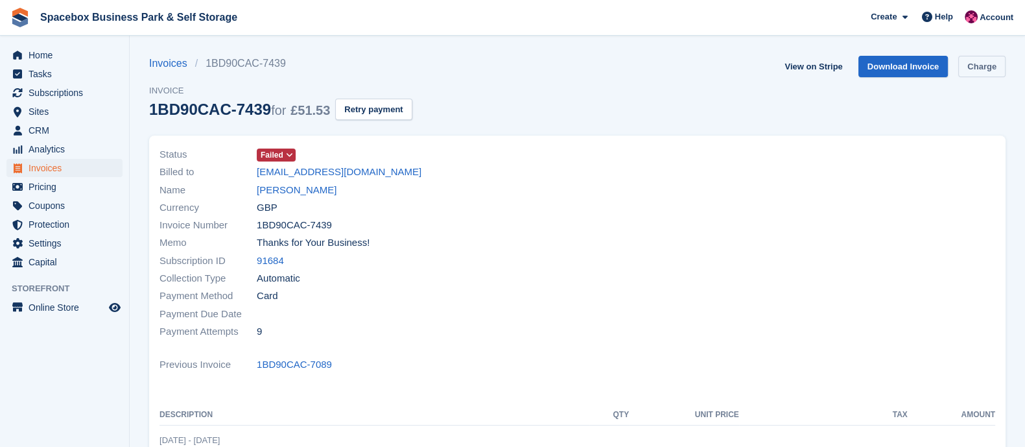
click at [971, 59] on link "Charge" at bounding box center [981, 66] width 47 height 21
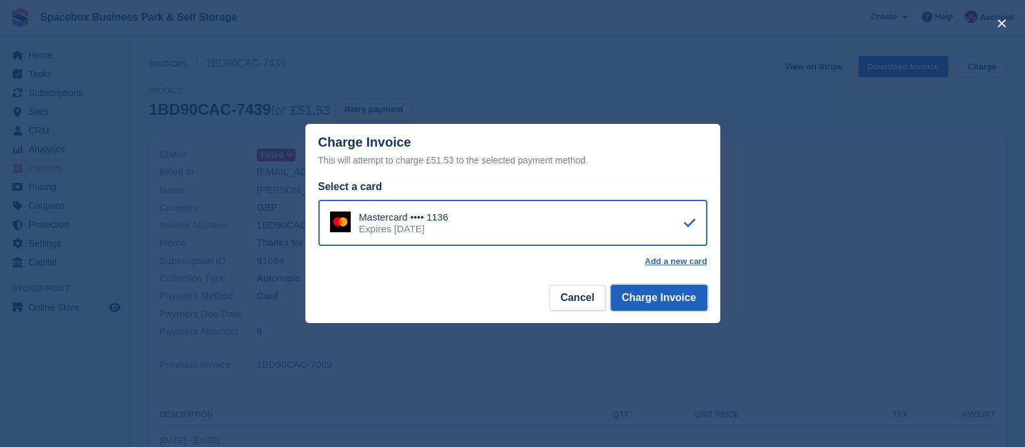
click at [650, 299] on button "Charge Invoice" at bounding box center [658, 298] width 97 height 26
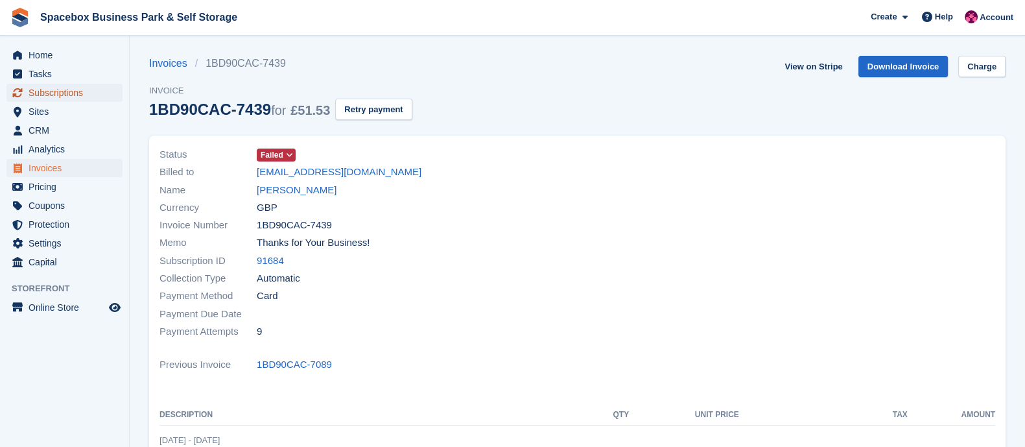
click at [51, 93] on span "Subscriptions" at bounding box center [68, 93] width 78 height 18
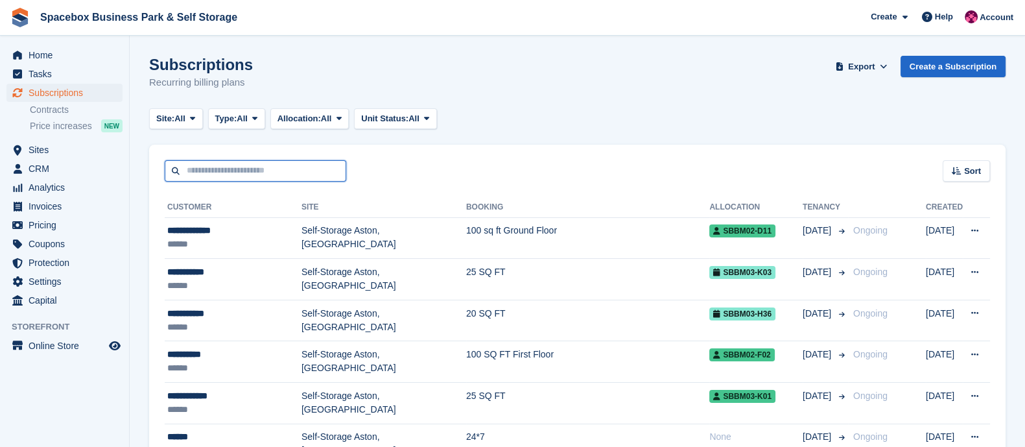
click at [275, 172] on input "text" at bounding box center [255, 170] width 181 height 21
type input "******"
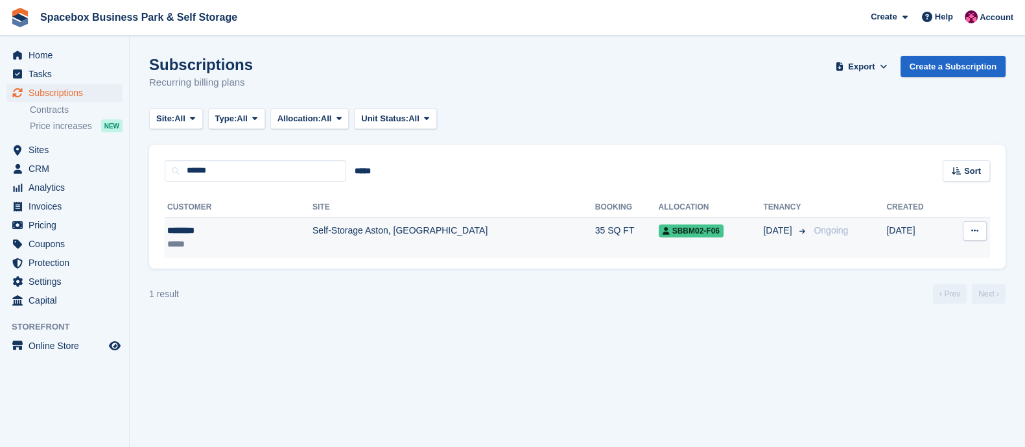
click at [437, 222] on td "Self-Storage Aston, [GEOGRAPHIC_DATA]" at bounding box center [453, 237] width 283 height 41
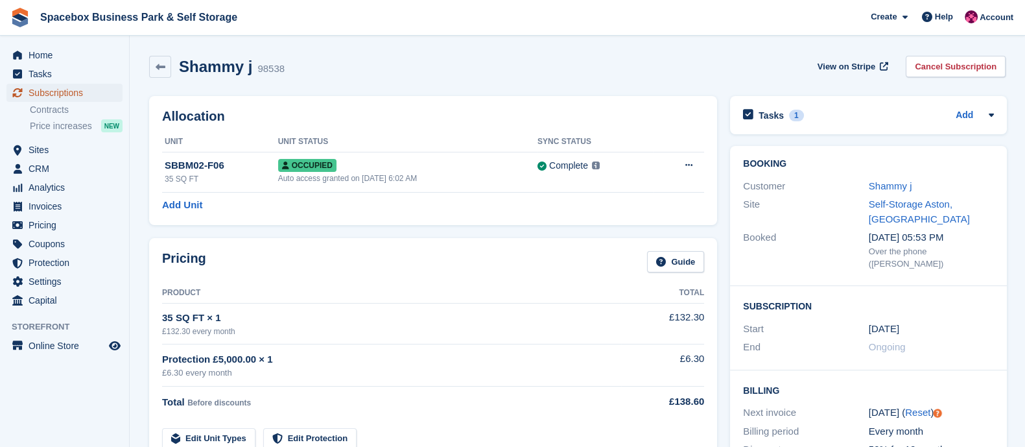
click at [53, 89] on span "Subscriptions" at bounding box center [68, 93] width 78 height 18
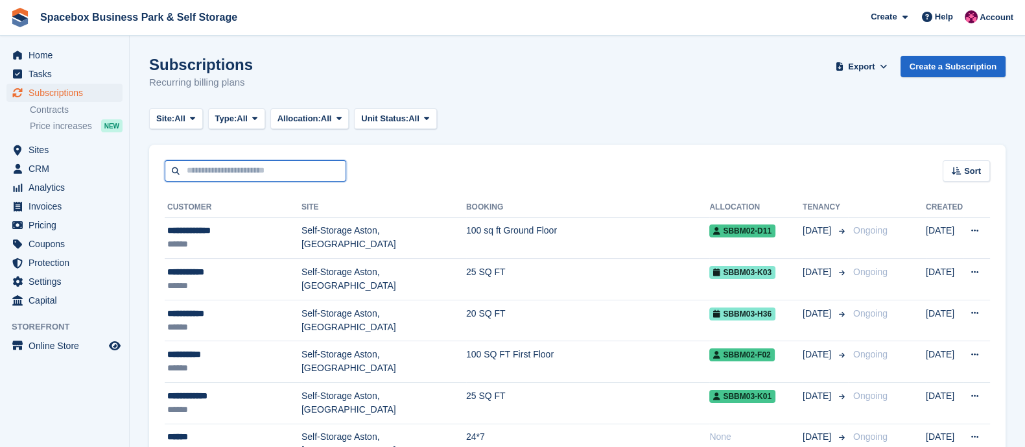
click at [238, 166] on input "text" at bounding box center [255, 170] width 181 height 21
type input "*******"
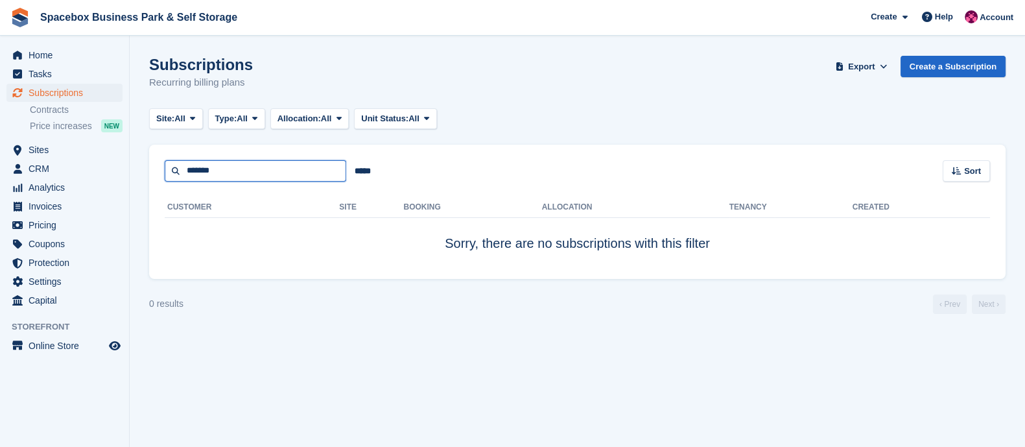
click at [229, 171] on input "*******" at bounding box center [255, 170] width 181 height 21
drag, startPoint x: 231, startPoint y: 171, endPoint x: 160, endPoint y: 173, distance: 70.7
click at [160, 173] on div "******* ***** Sort Sort by Customer name Date created Move in date Move out dat…" at bounding box center [577, 163] width 856 height 37
paste input "**********"
type input "**********"
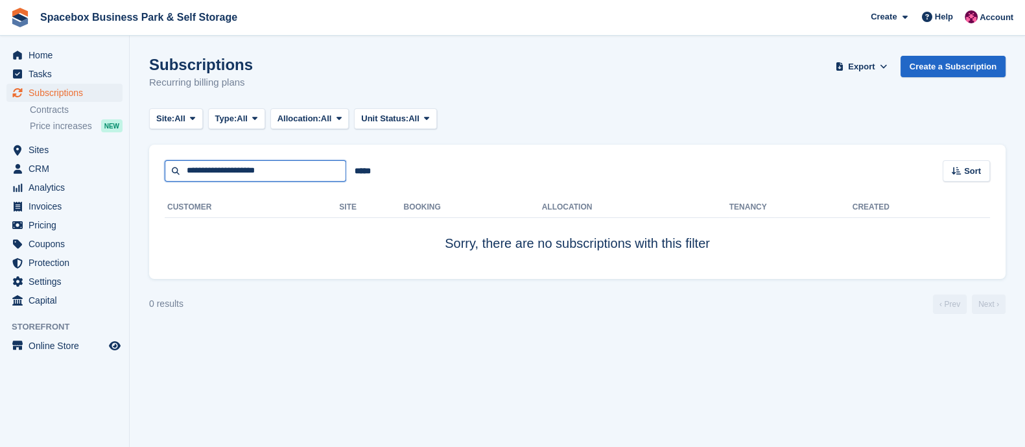
drag, startPoint x: 253, startPoint y: 173, endPoint x: 160, endPoint y: 169, distance: 93.4
click at [160, 169] on div "**********" at bounding box center [577, 163] width 856 height 37
type input "****"
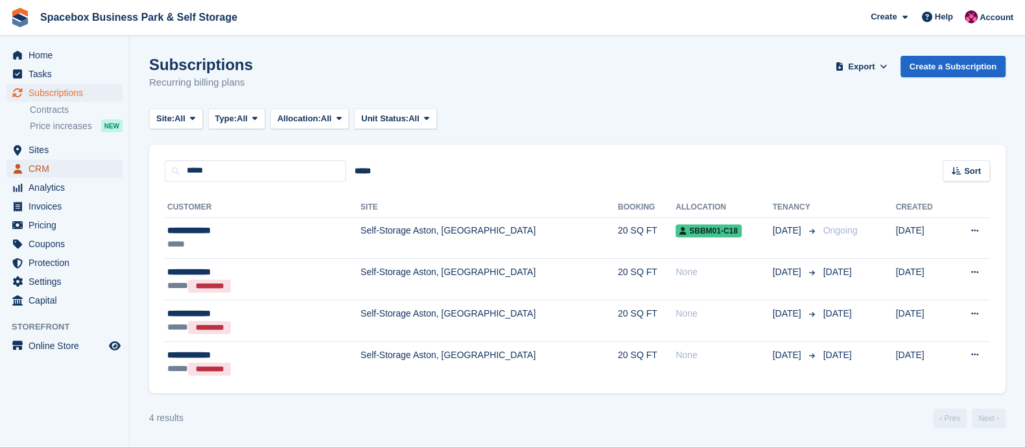
click at [39, 167] on span "CRM" at bounding box center [68, 168] width 78 height 18
click at [58, 89] on span "Subscriptions" at bounding box center [68, 93] width 78 height 18
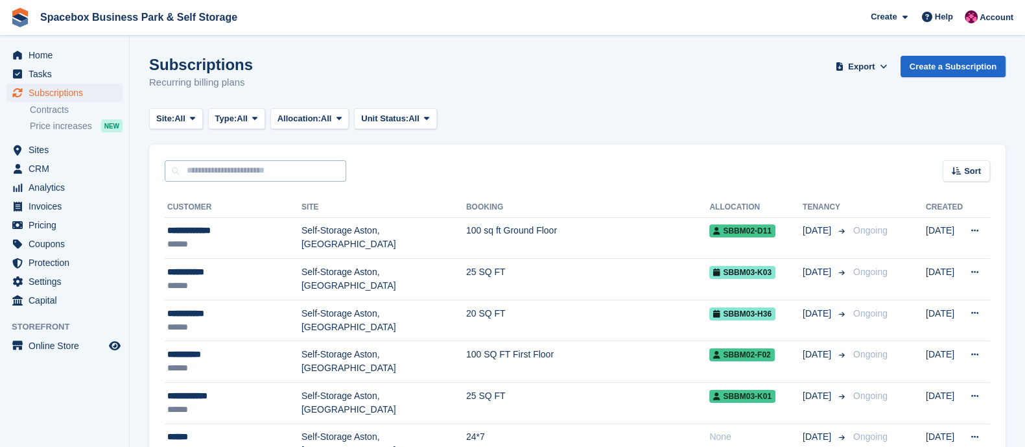
click at [172, 170] on input "text" at bounding box center [255, 170] width 181 height 21
type input "******"
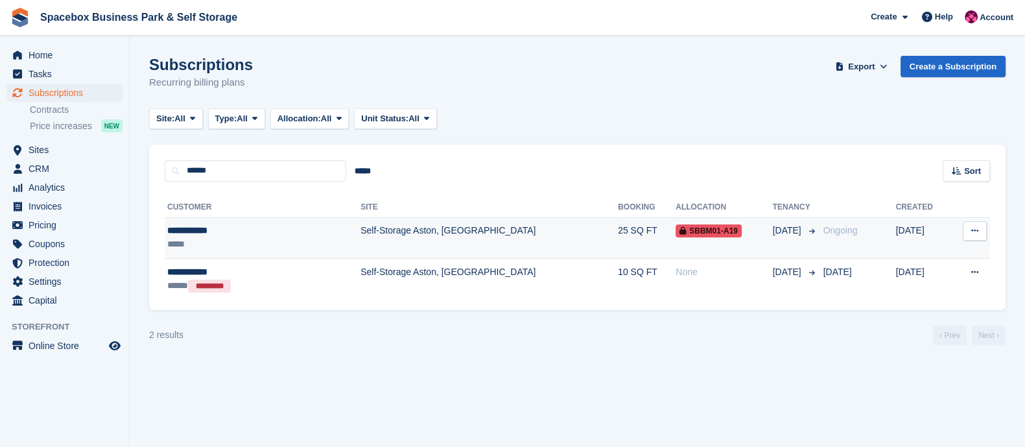
click at [253, 246] on div "*****" at bounding box center [232, 244] width 131 height 14
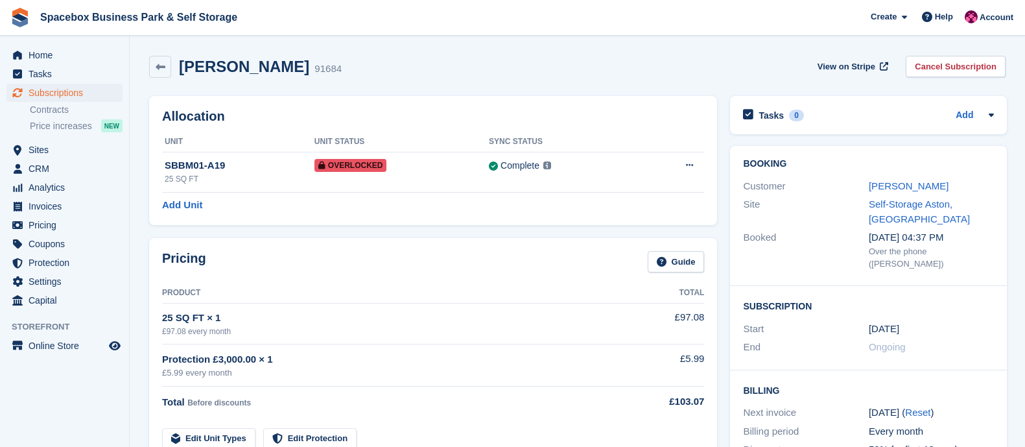
scroll to position [281, 0]
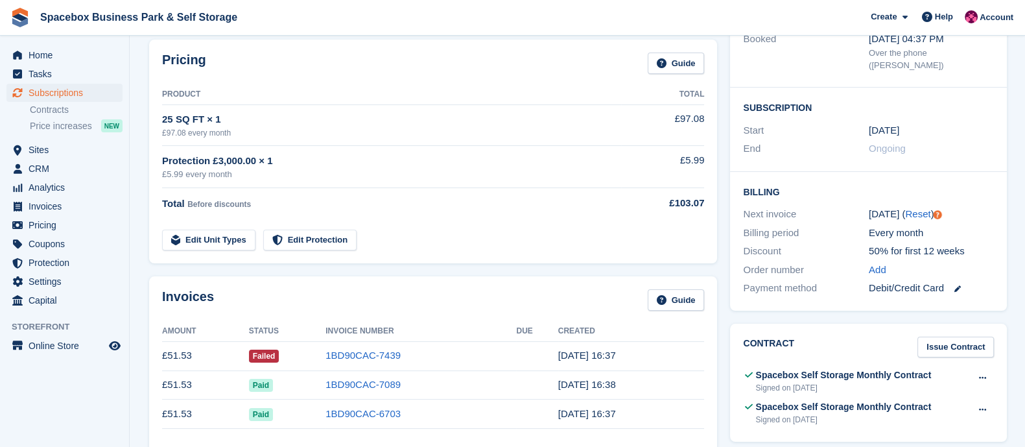
scroll to position [198, 0]
drag, startPoint x: 161, startPoint y: 296, endPoint x: 222, endPoint y: 294, distance: 60.9
click at [222, 294] on div "Invoices Guide Amount Status Invoice Number Due Created £51.53 Failed 1BD90CAC-…" at bounding box center [433, 380] width 568 height 207
click at [222, 294] on div "Invoices Guide" at bounding box center [433, 304] width 542 height 29
drag, startPoint x: 222, startPoint y: 294, endPoint x: 158, endPoint y: 301, distance: 64.6
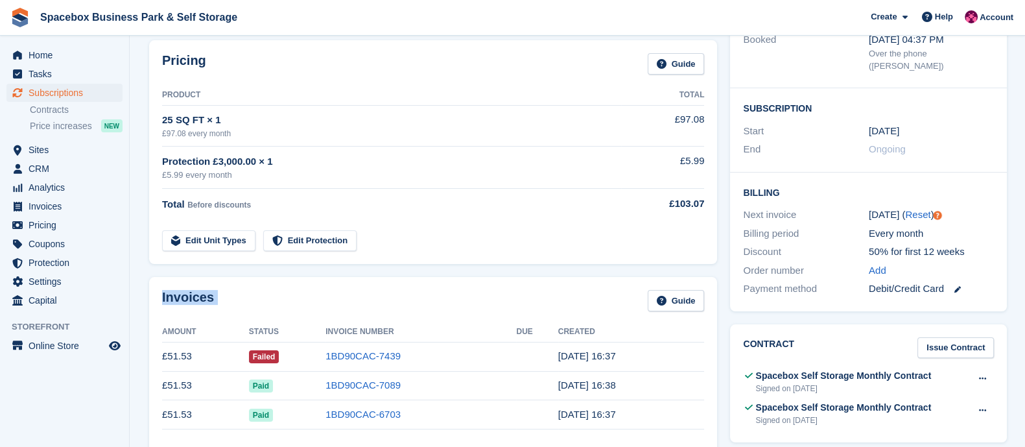
click at [158, 301] on div "Invoices Guide Amount Status Invoice Number Due Created £51.53 Failed 1BD90CAC-…" at bounding box center [433, 380] width 568 height 207
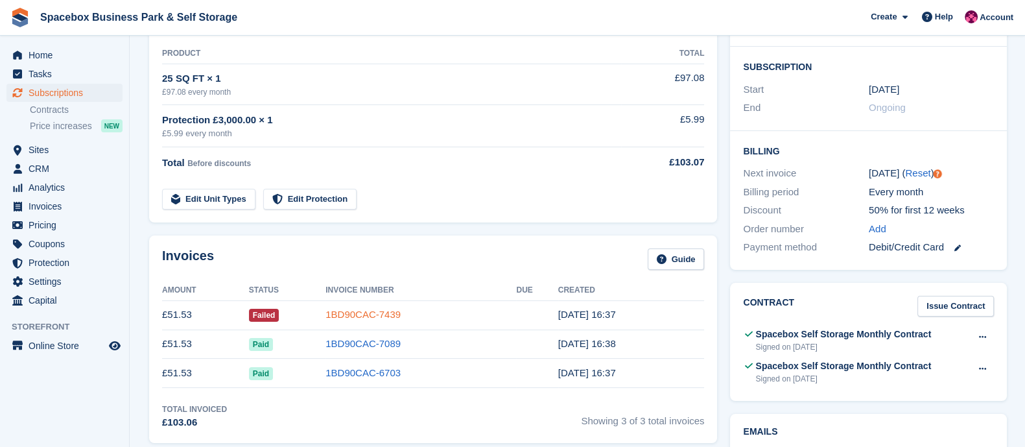
scroll to position [240, 0]
drag, startPoint x: 165, startPoint y: 255, endPoint x: 236, endPoint y: 253, distance: 71.3
click at [236, 253] on div "Invoices Guide" at bounding box center [433, 261] width 542 height 29
drag, startPoint x: 219, startPoint y: 253, endPoint x: 155, endPoint y: 254, distance: 64.2
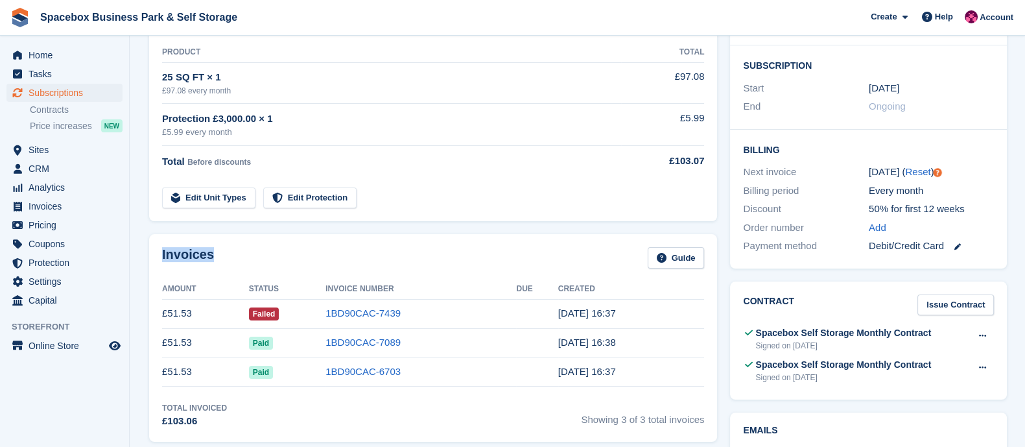
click at [155, 254] on div "Invoices Guide Amount Status Invoice Number Due Created £51.53 Failed 1BD90CAC-…" at bounding box center [433, 337] width 568 height 207
click at [237, 261] on div "Invoices Guide" at bounding box center [433, 261] width 542 height 29
drag, startPoint x: 207, startPoint y: 254, endPoint x: 149, endPoint y: 251, distance: 58.4
click at [149, 251] on div "Invoices Guide Amount Status Invoice Number Due Created £51.53 Failed 1BD90CAC-…" at bounding box center [433, 337] width 568 height 207
click at [234, 259] on div "Invoices Guide" at bounding box center [433, 261] width 542 height 29
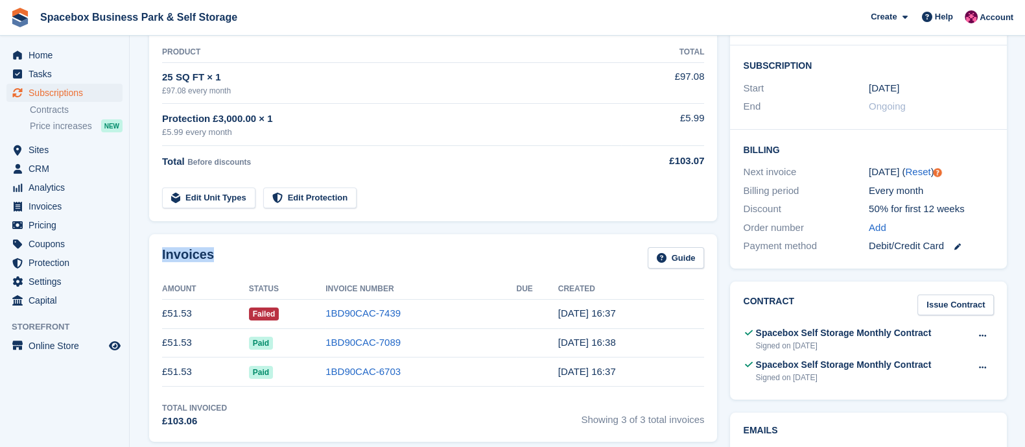
drag, startPoint x: 213, startPoint y: 258, endPoint x: 160, endPoint y: 257, distance: 53.2
click at [160, 257] on div "Invoices Guide Amount Status Invoice Number Due Created £51.53 Failed 1BD90CAC-…" at bounding box center [433, 337] width 568 height 207
click at [243, 254] on div "Invoices Guide" at bounding box center [433, 261] width 542 height 29
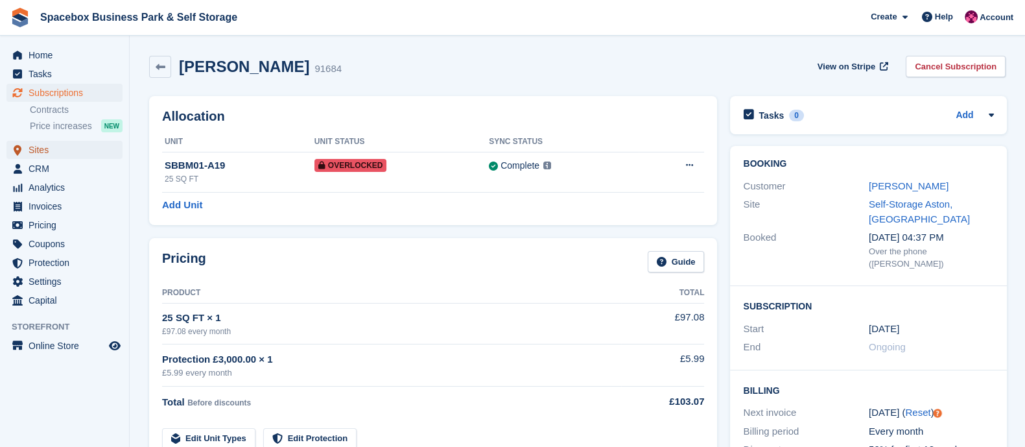
click at [49, 151] on span "Sites" at bounding box center [68, 150] width 78 height 18
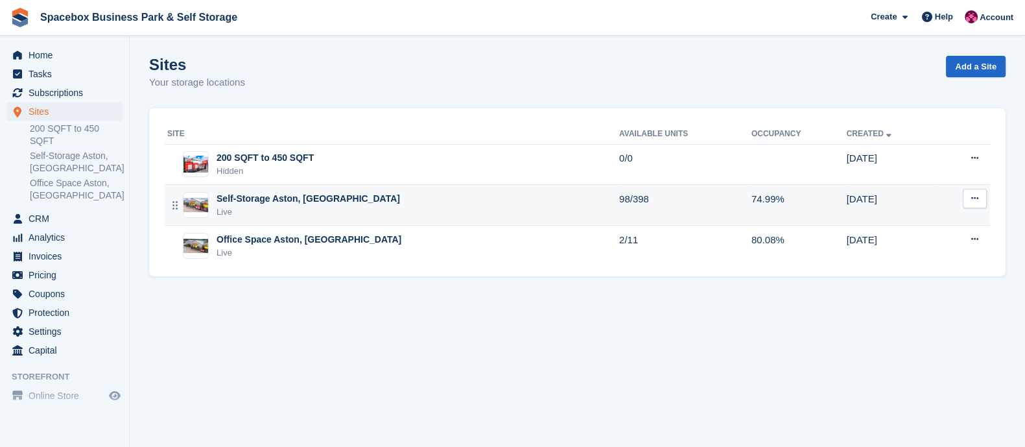
click at [306, 211] on div "Live" at bounding box center [307, 211] width 183 height 13
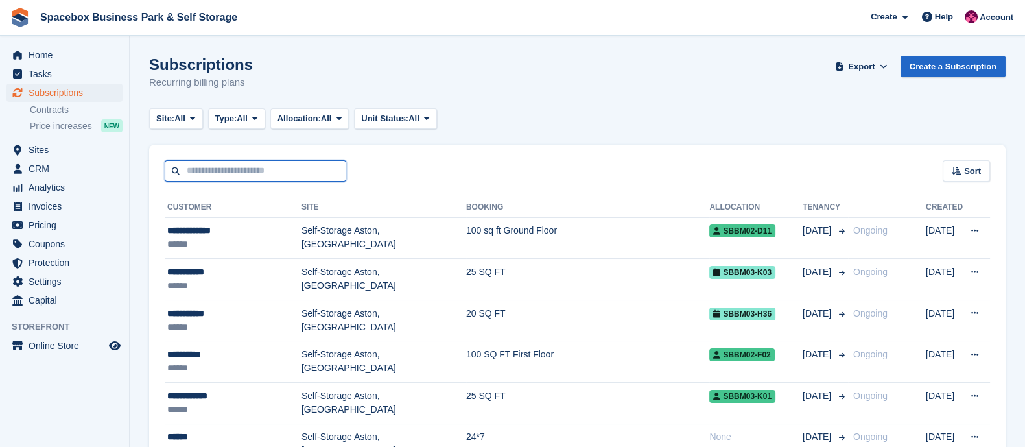
click at [229, 179] on input "text" at bounding box center [255, 170] width 181 height 21
click at [293, 176] on input "text" at bounding box center [255, 170] width 181 height 21
